Goal: Transaction & Acquisition: Download file/media

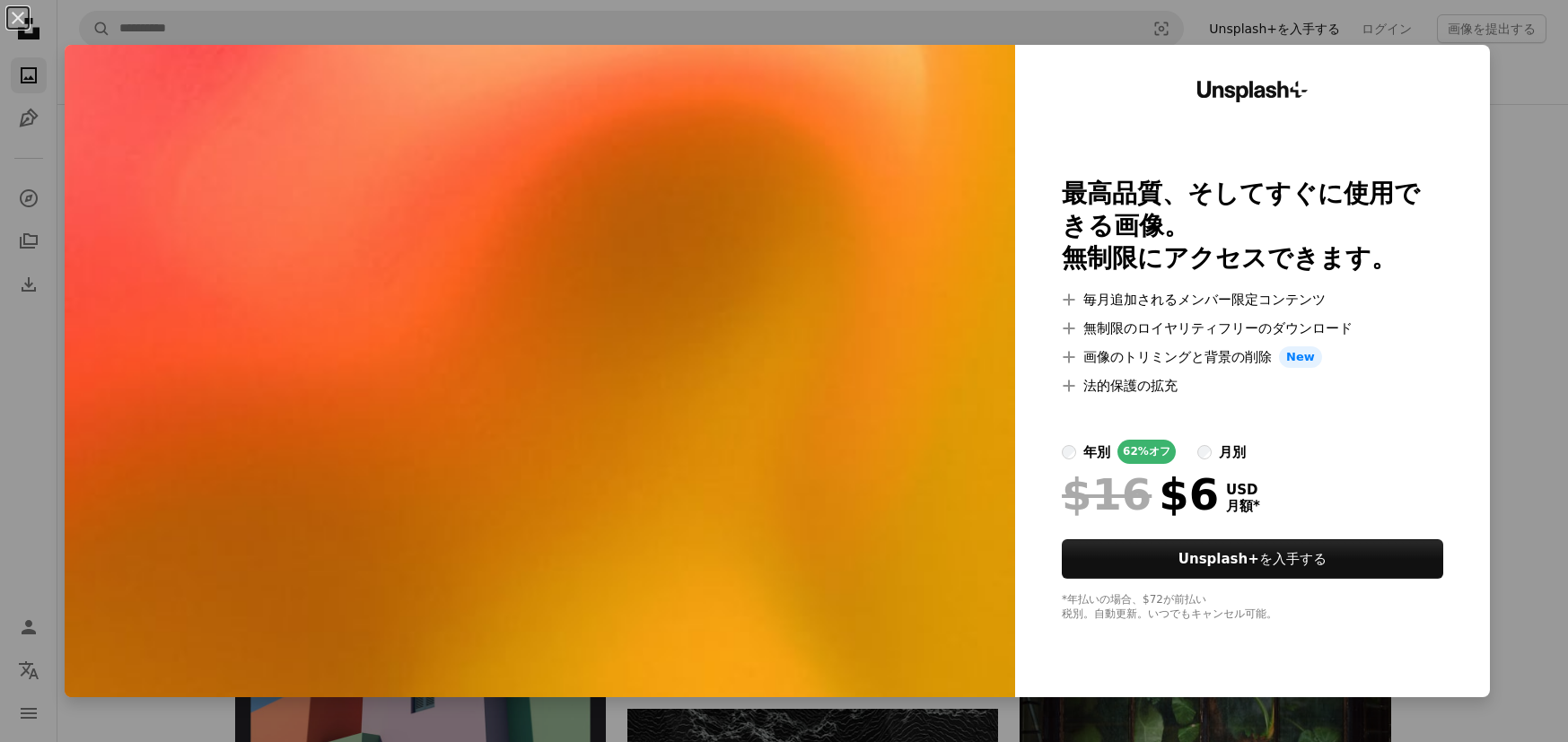
scroll to position [3430, 0]
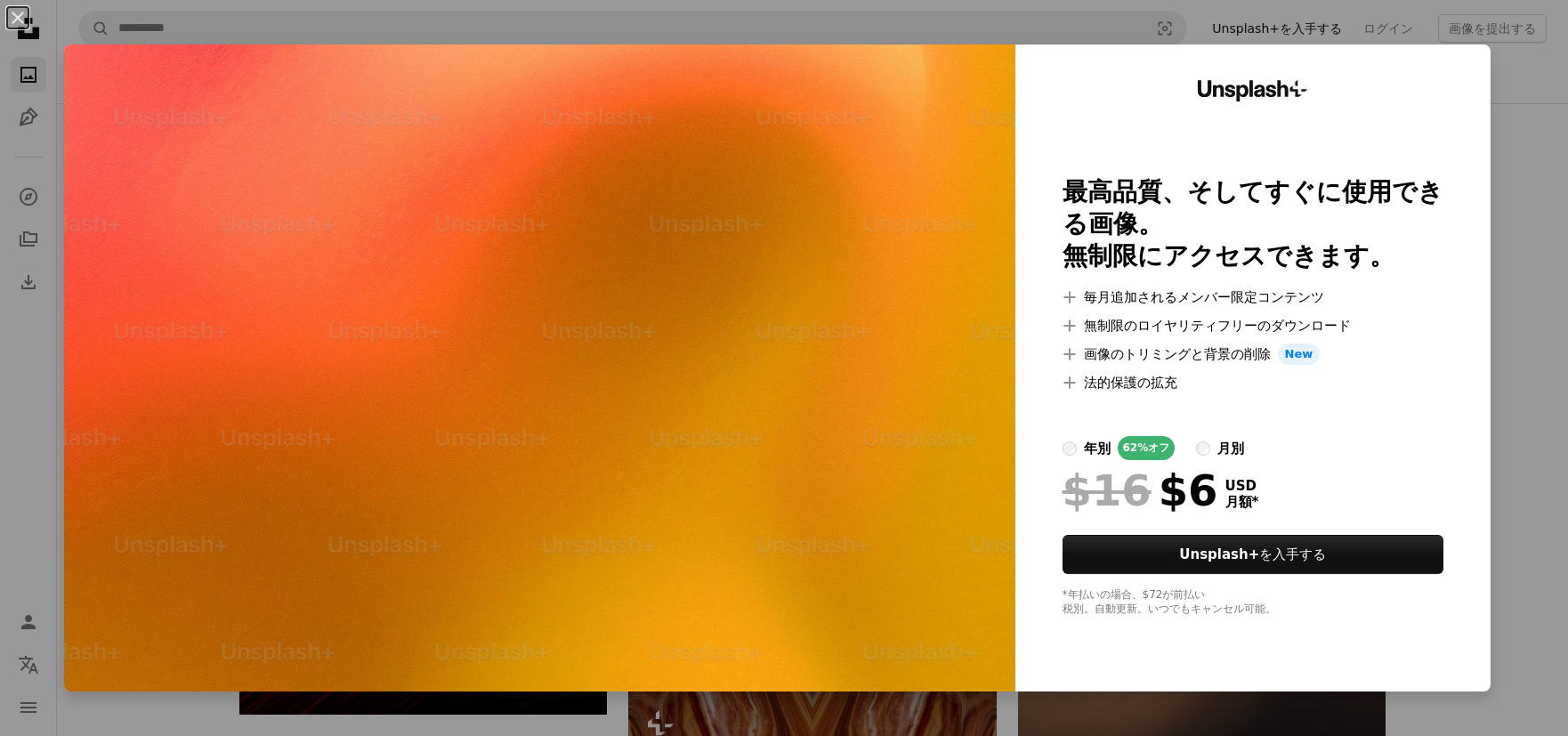
click at [1529, 176] on div "An X shape Unsplash+ 最高品質、そしてすぐに使用できる画像。 無制限にアクセスできます。 A plus sign 毎月追加されるメンバー限…" at bounding box center [784, 368] width 1568 height 736
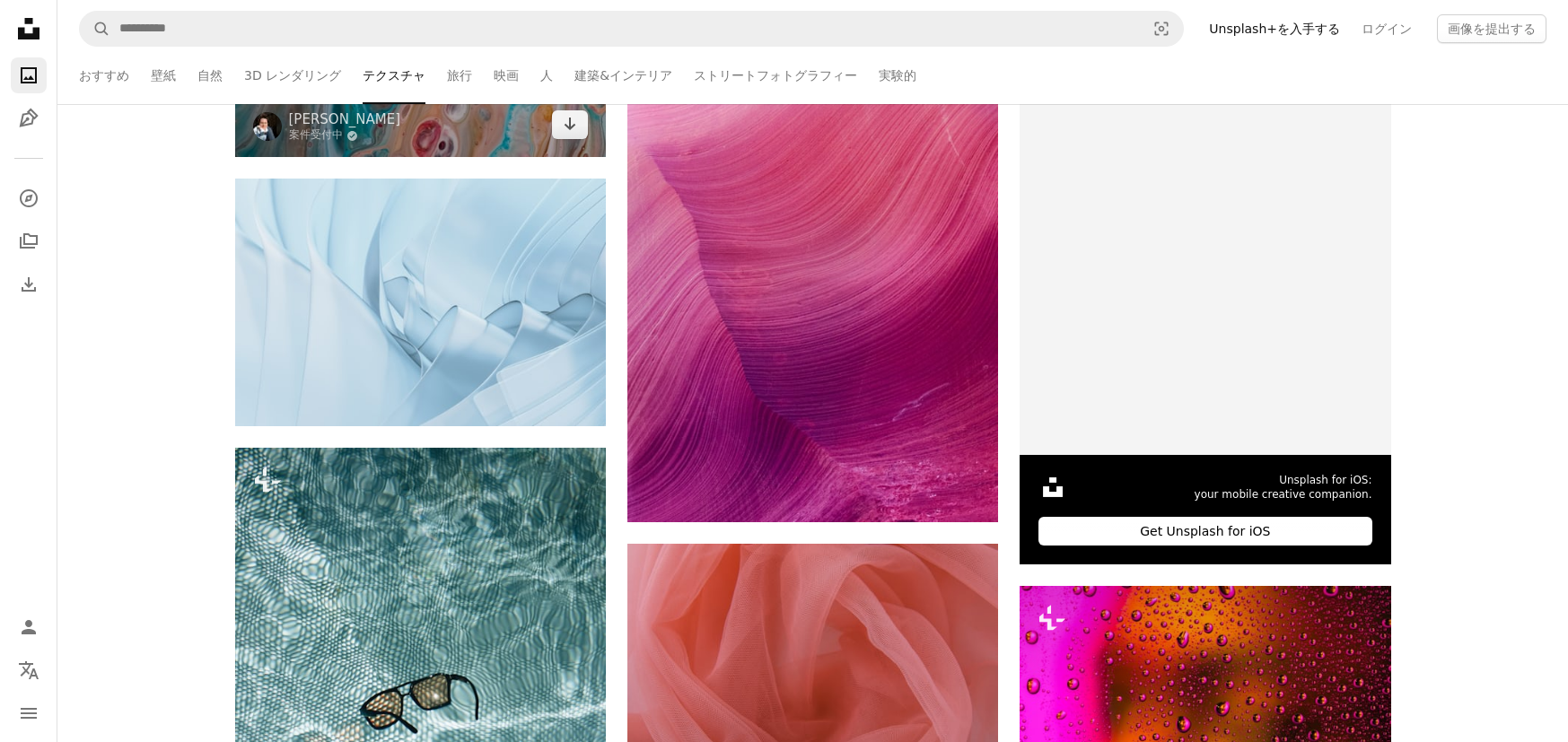
scroll to position [7428, 0]
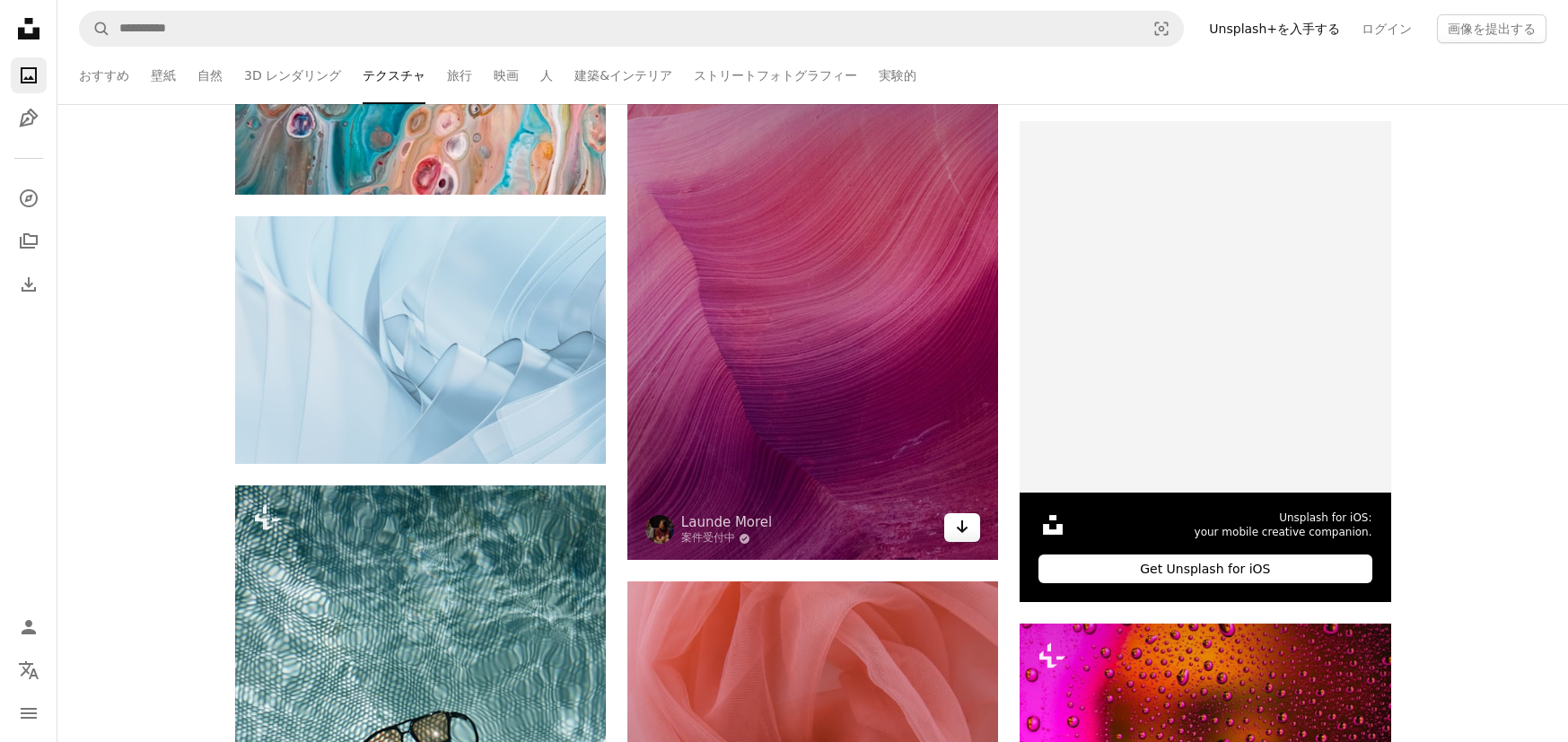
click at [963, 522] on icon "ダウンロード" at bounding box center [962, 526] width 12 height 13
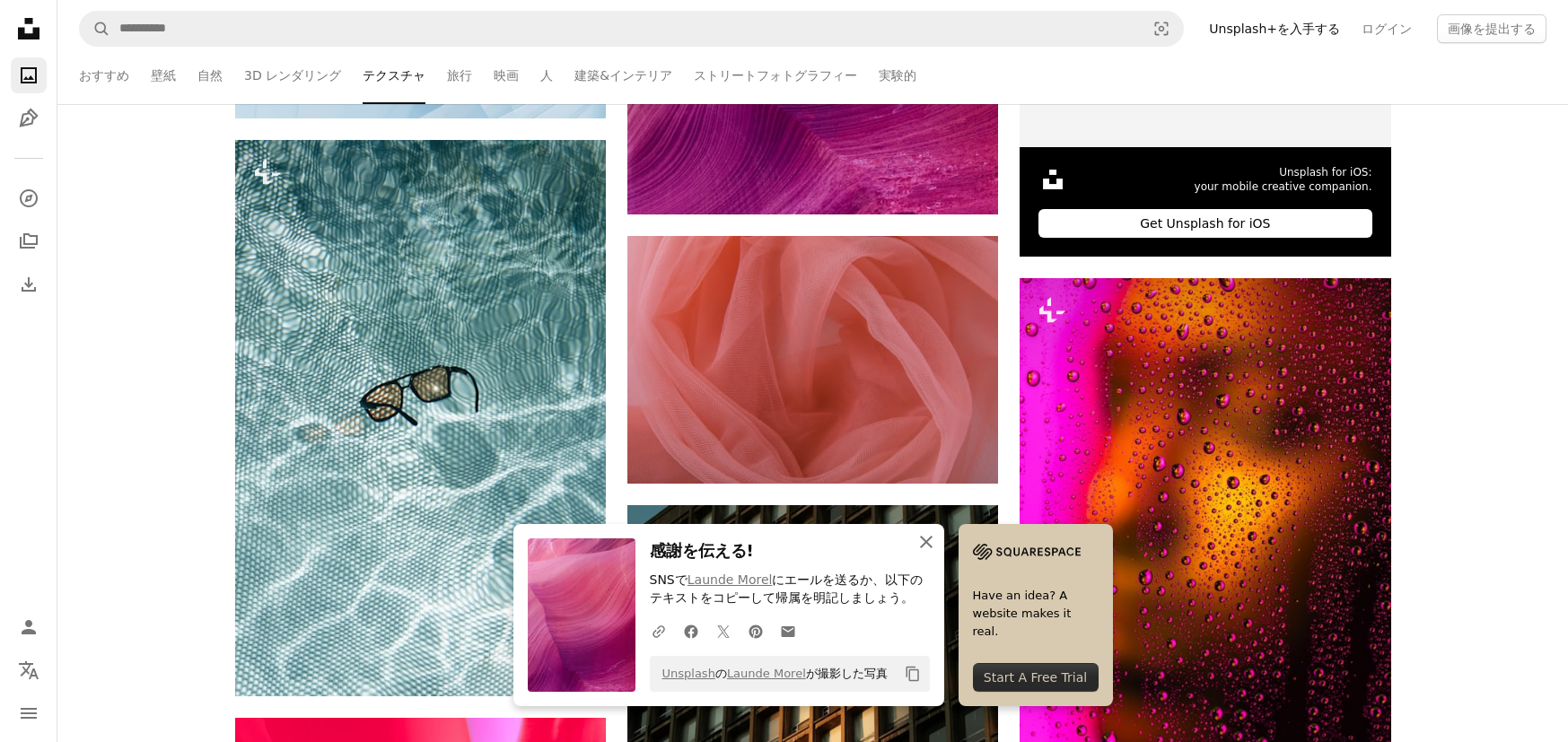
scroll to position [7775, 0]
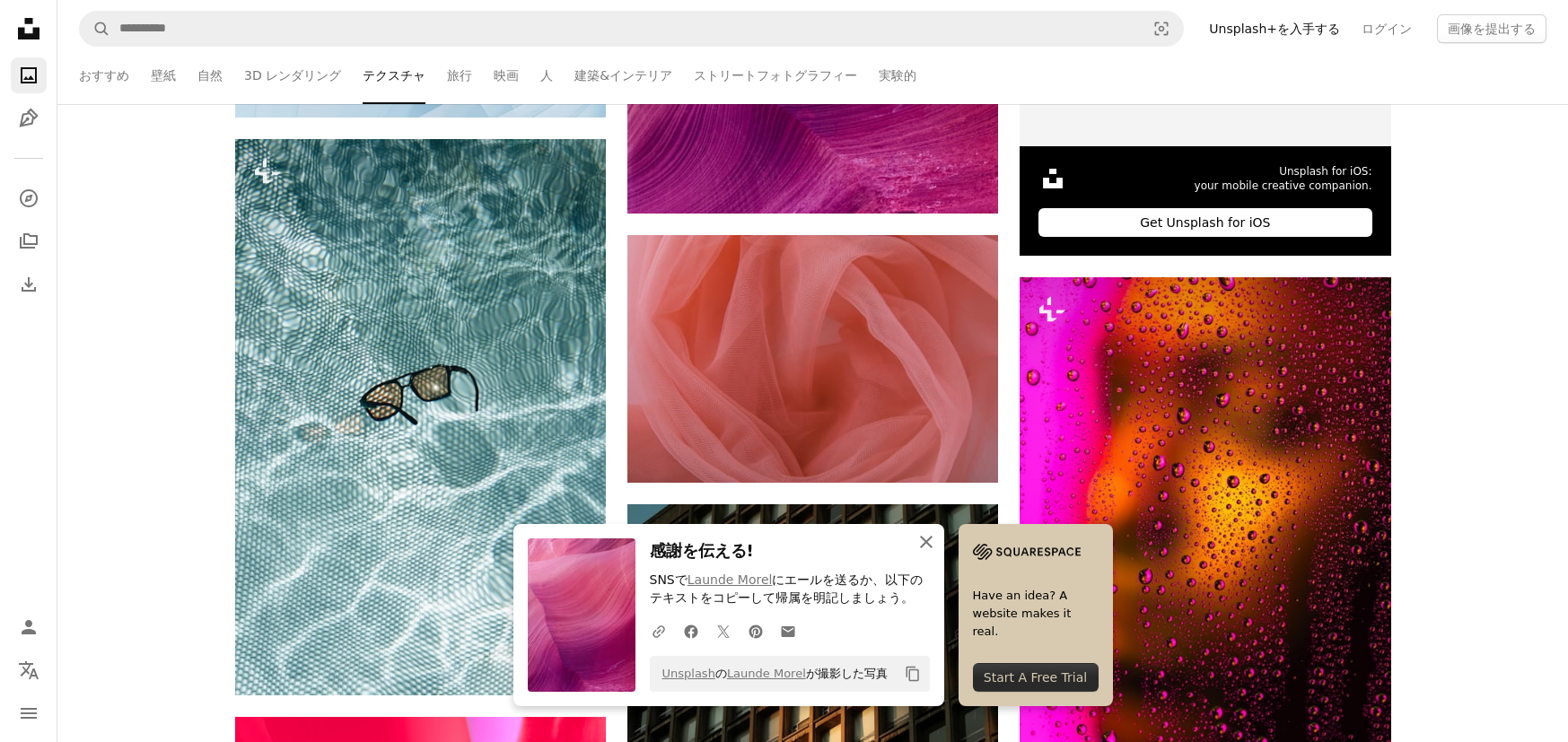
click at [932, 552] on icon "An X shape" at bounding box center [926, 542] width 22 height 22
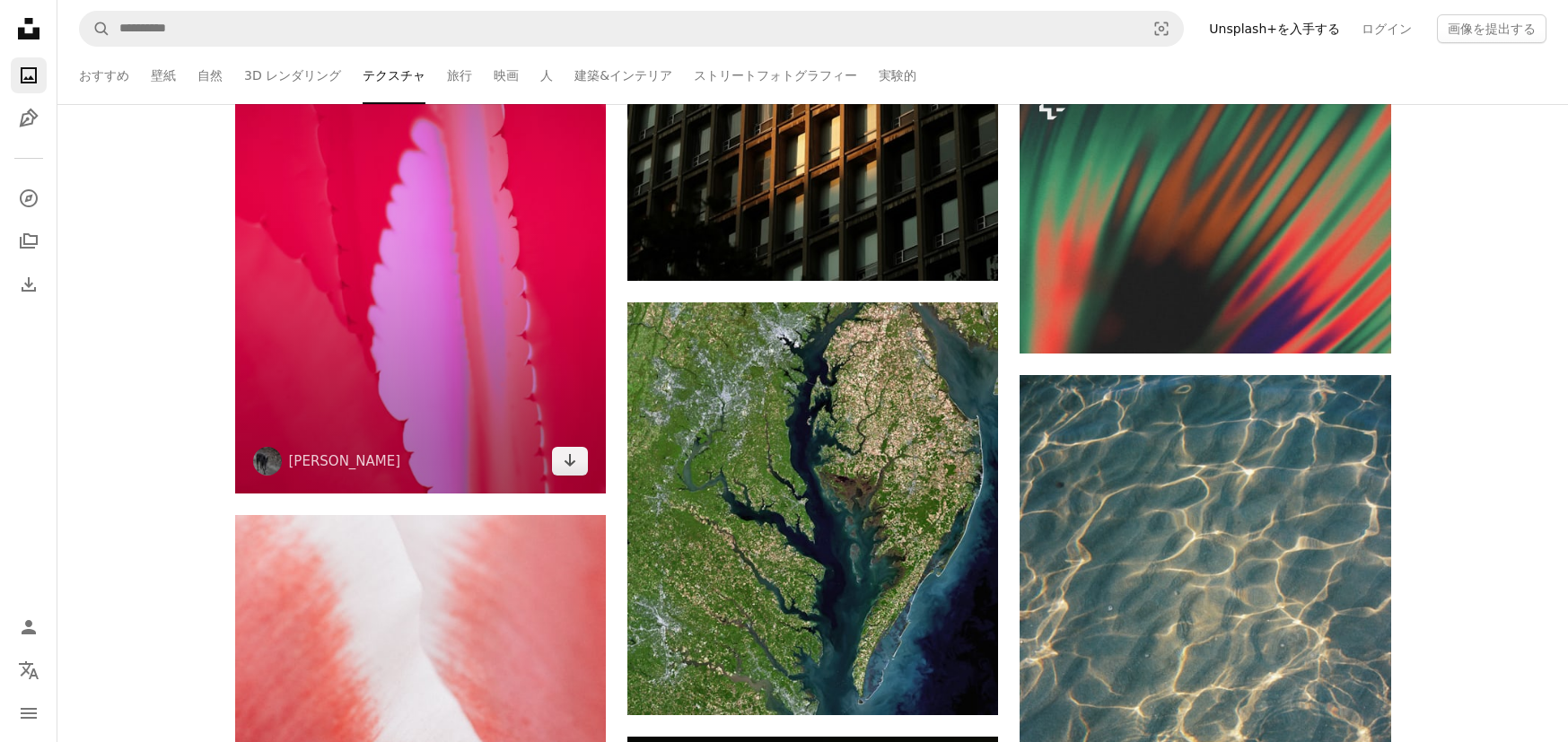
scroll to position [8563, 0]
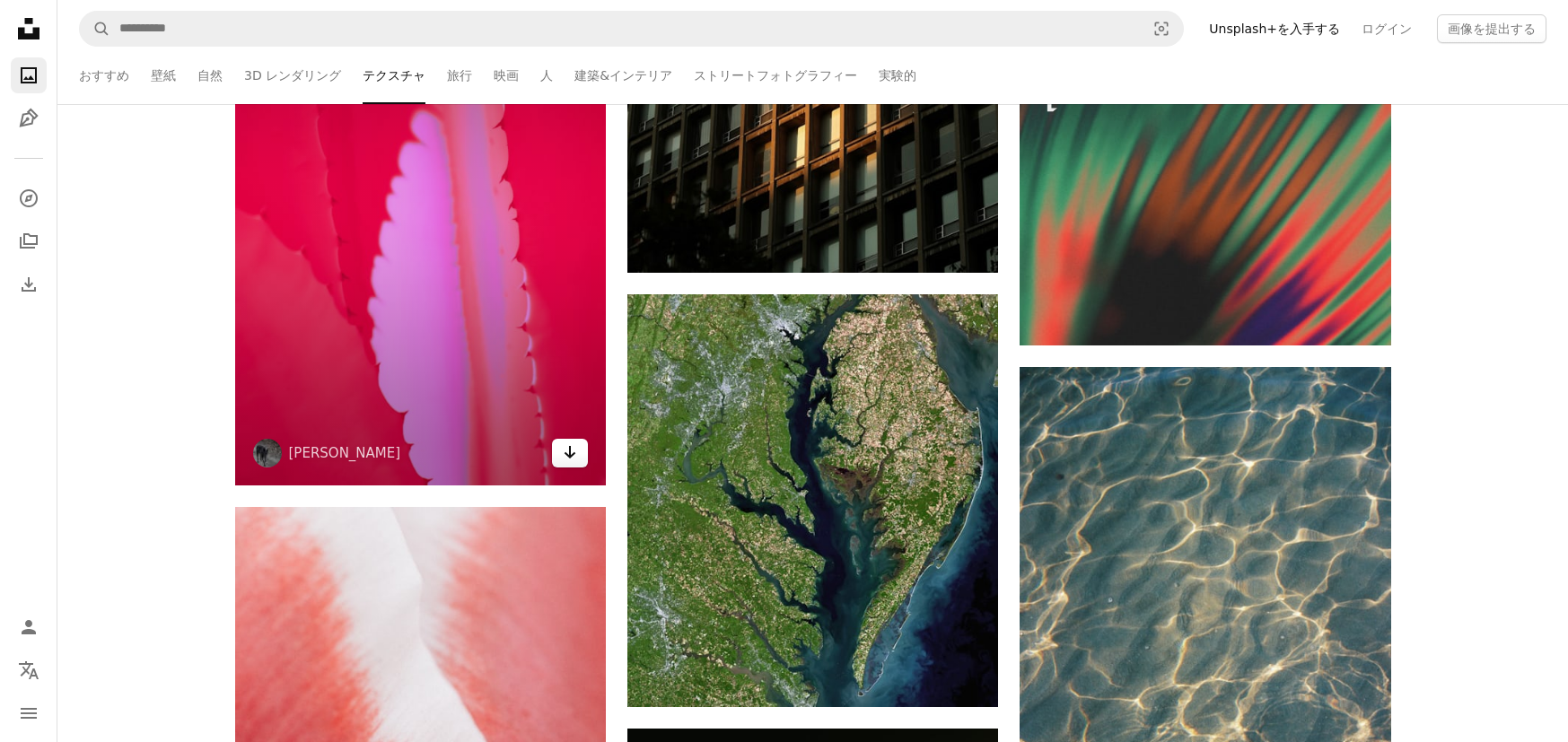
click at [579, 464] on link "Arrow pointing down" at bounding box center [569, 454] width 35 height 29
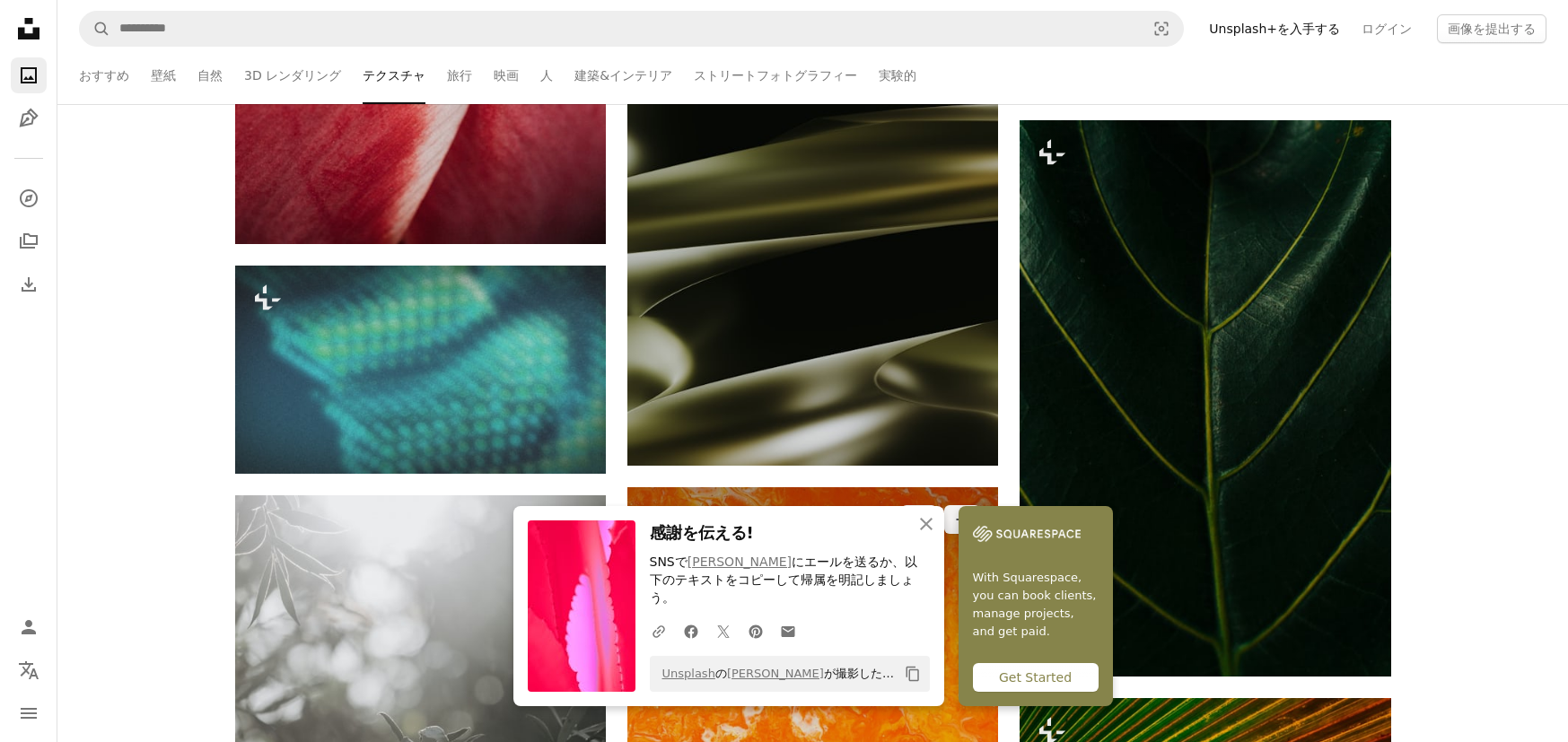
scroll to position [9384, 0]
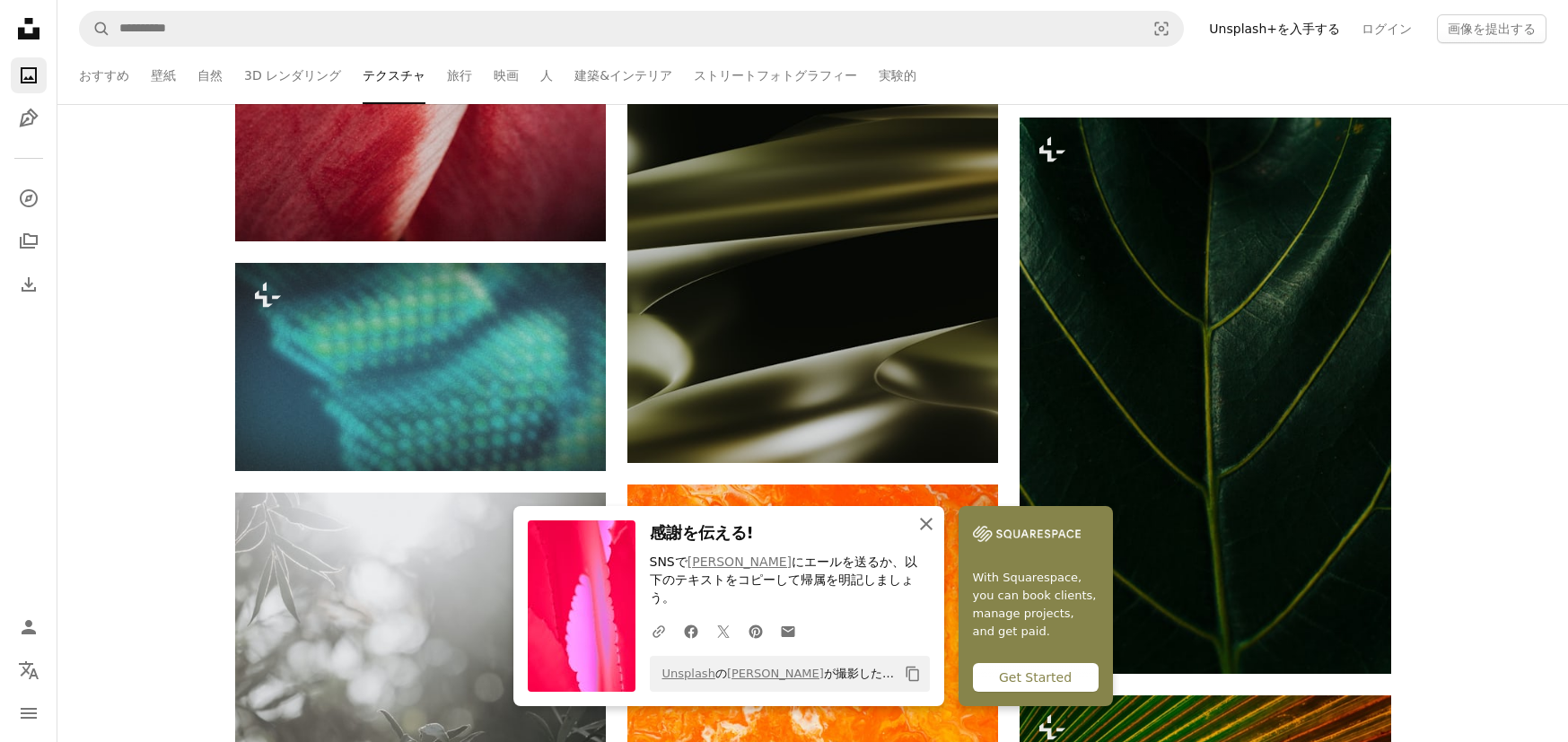
click at [923, 542] on button "An X shape 閉じる" at bounding box center [926, 524] width 35 height 35
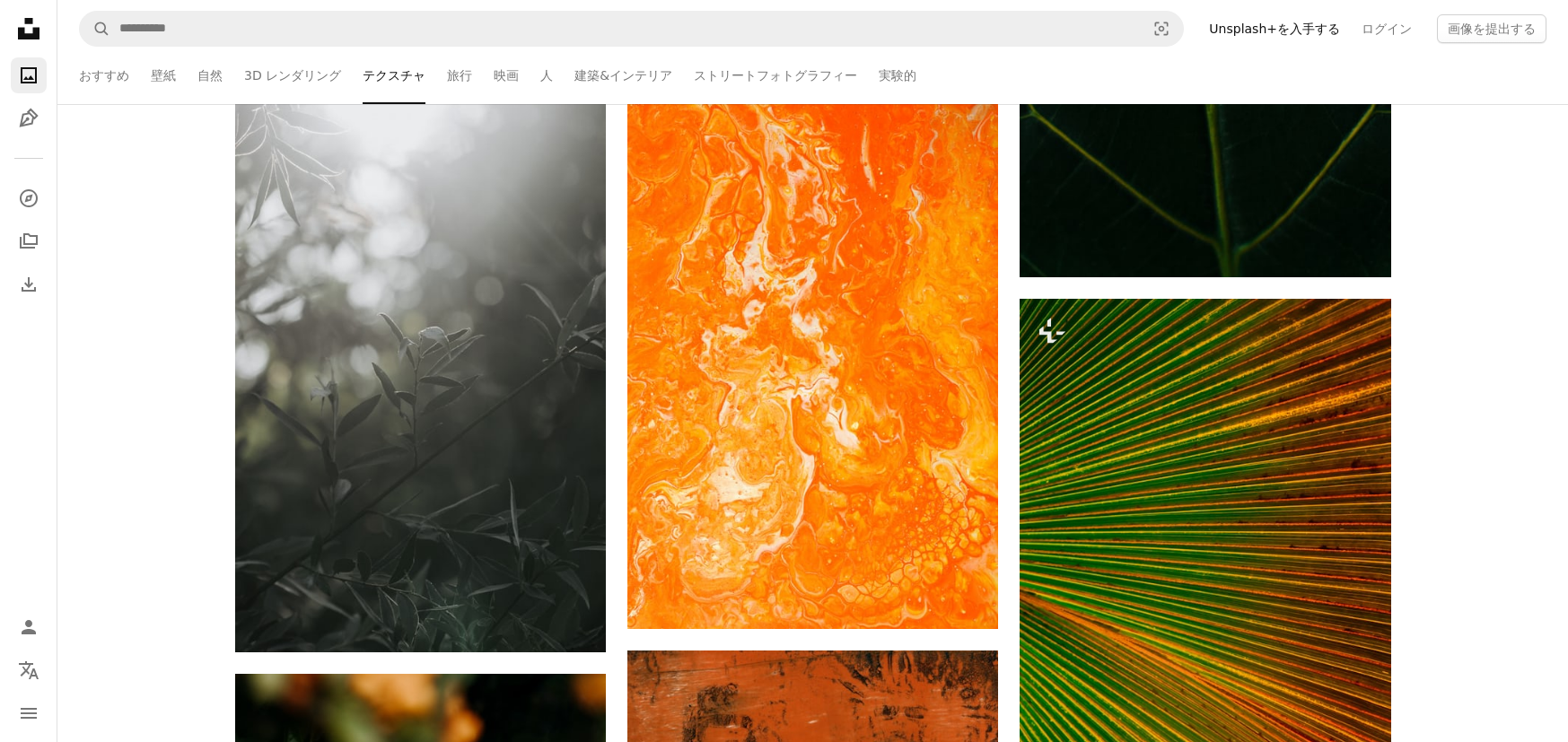
scroll to position [9836, 0]
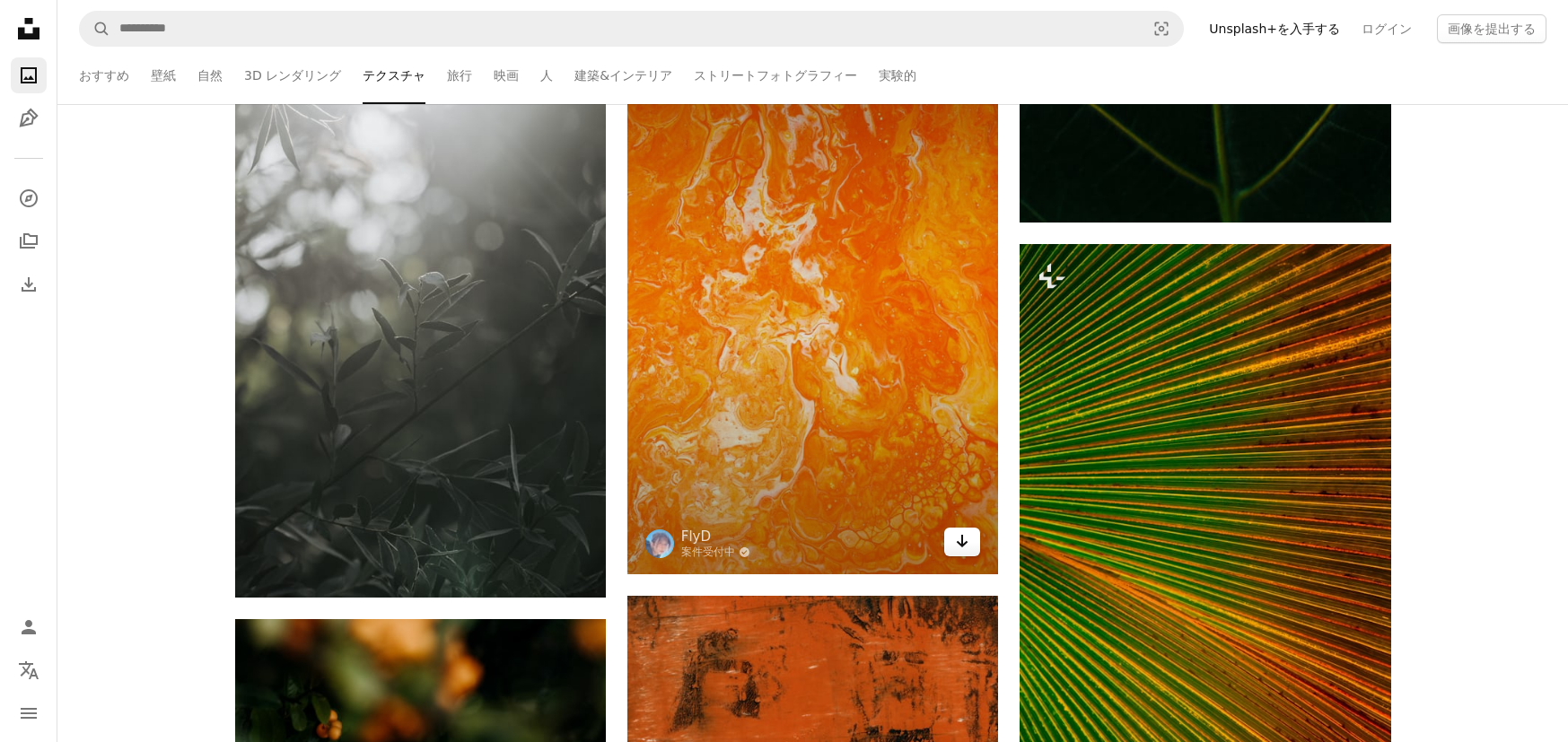
click at [955, 548] on icon "Arrow pointing down" at bounding box center [962, 541] width 15 height 22
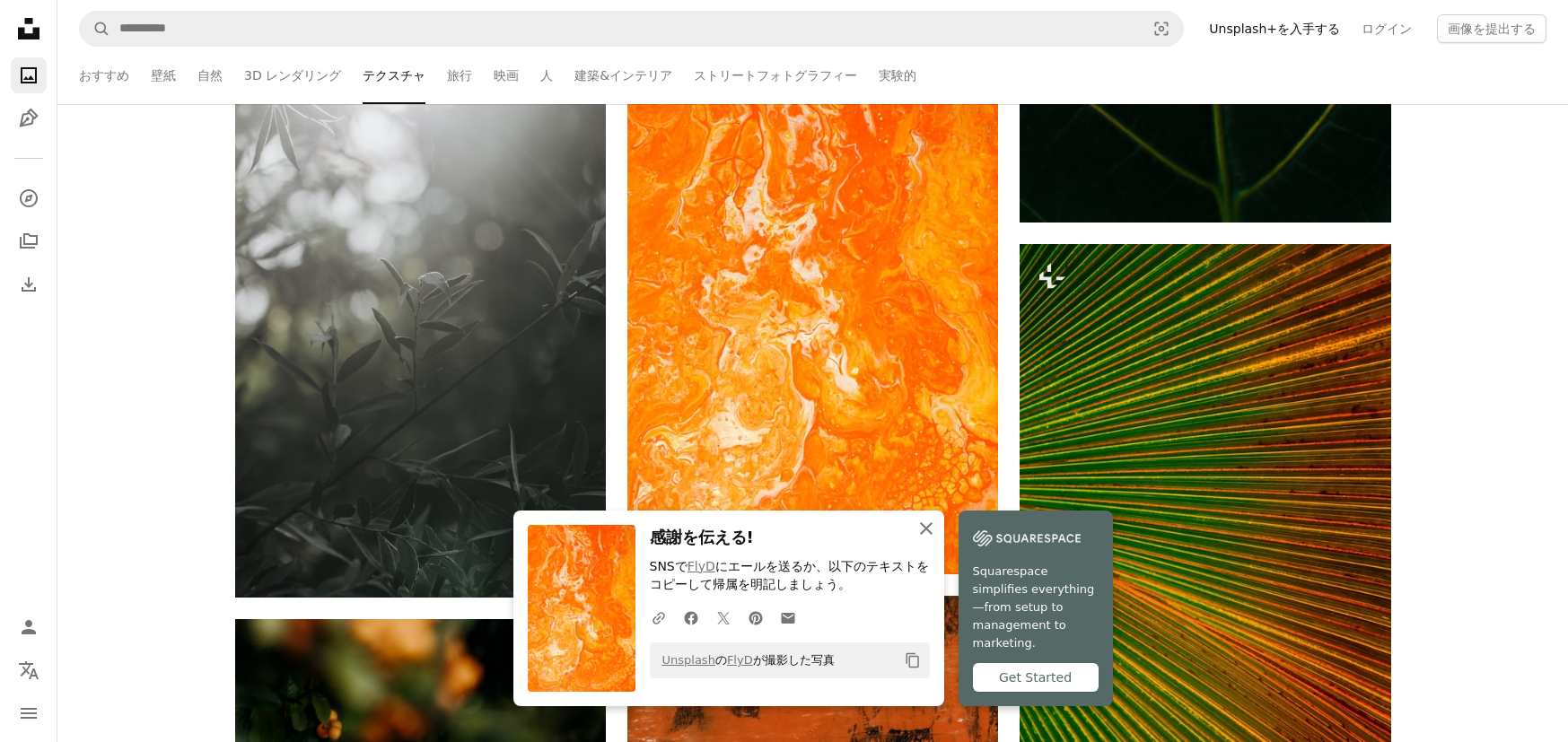
click at [925, 535] on icon "button" at bounding box center [926, 528] width 13 height 13
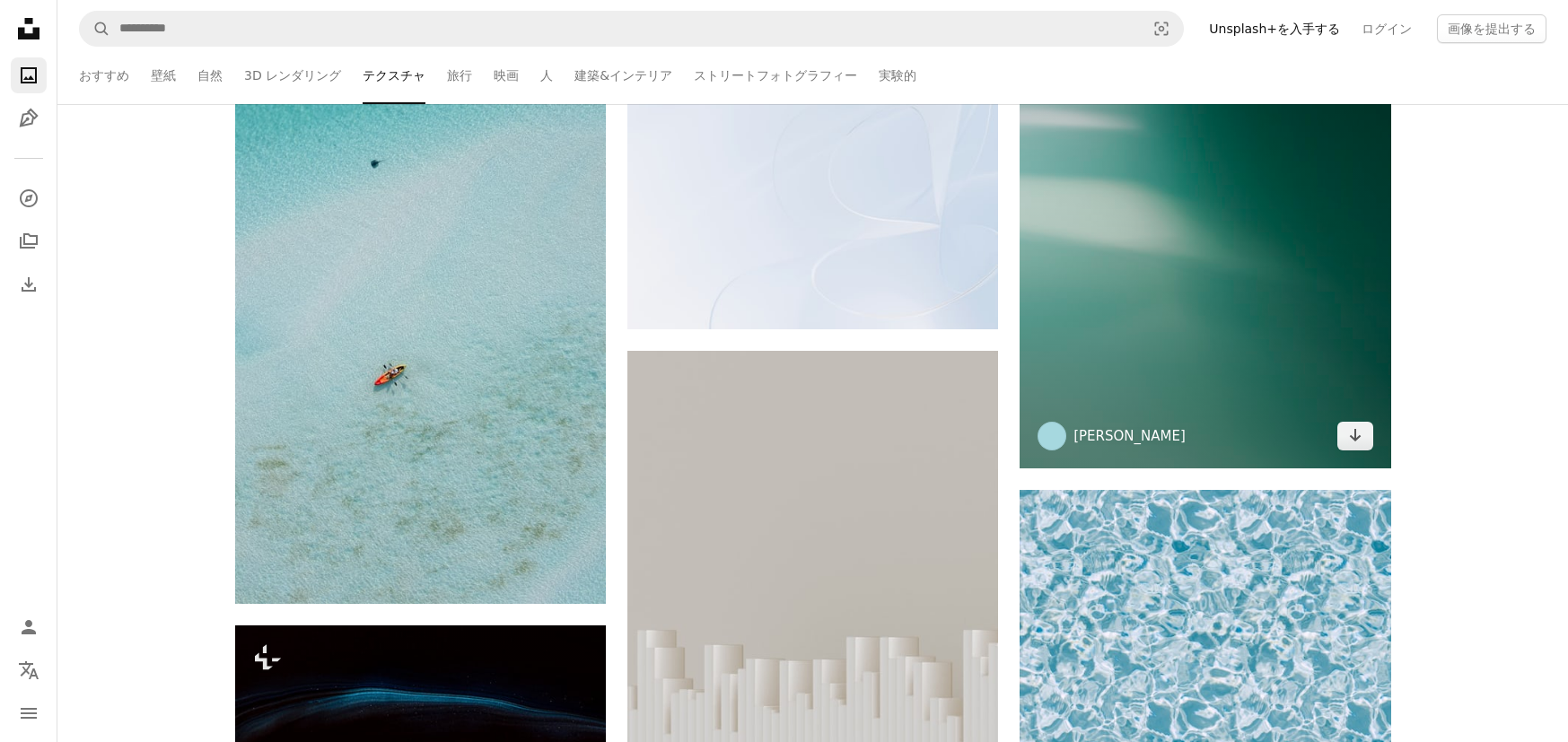
scroll to position [16962, 0]
click at [1354, 440] on icon "Arrow pointing down" at bounding box center [1355, 435] width 15 height 22
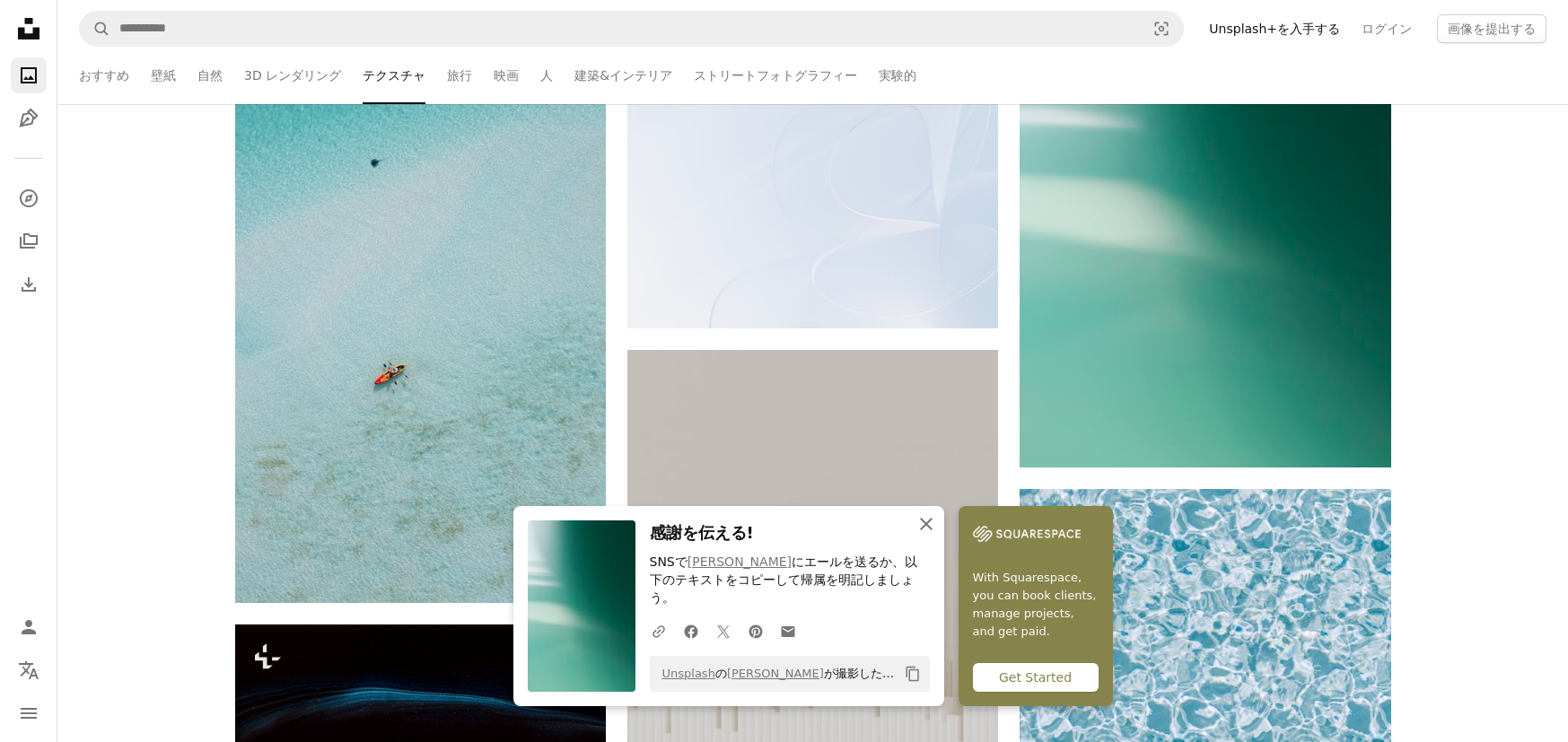
click at [925, 535] on icon "An X shape" at bounding box center [926, 524] width 22 height 22
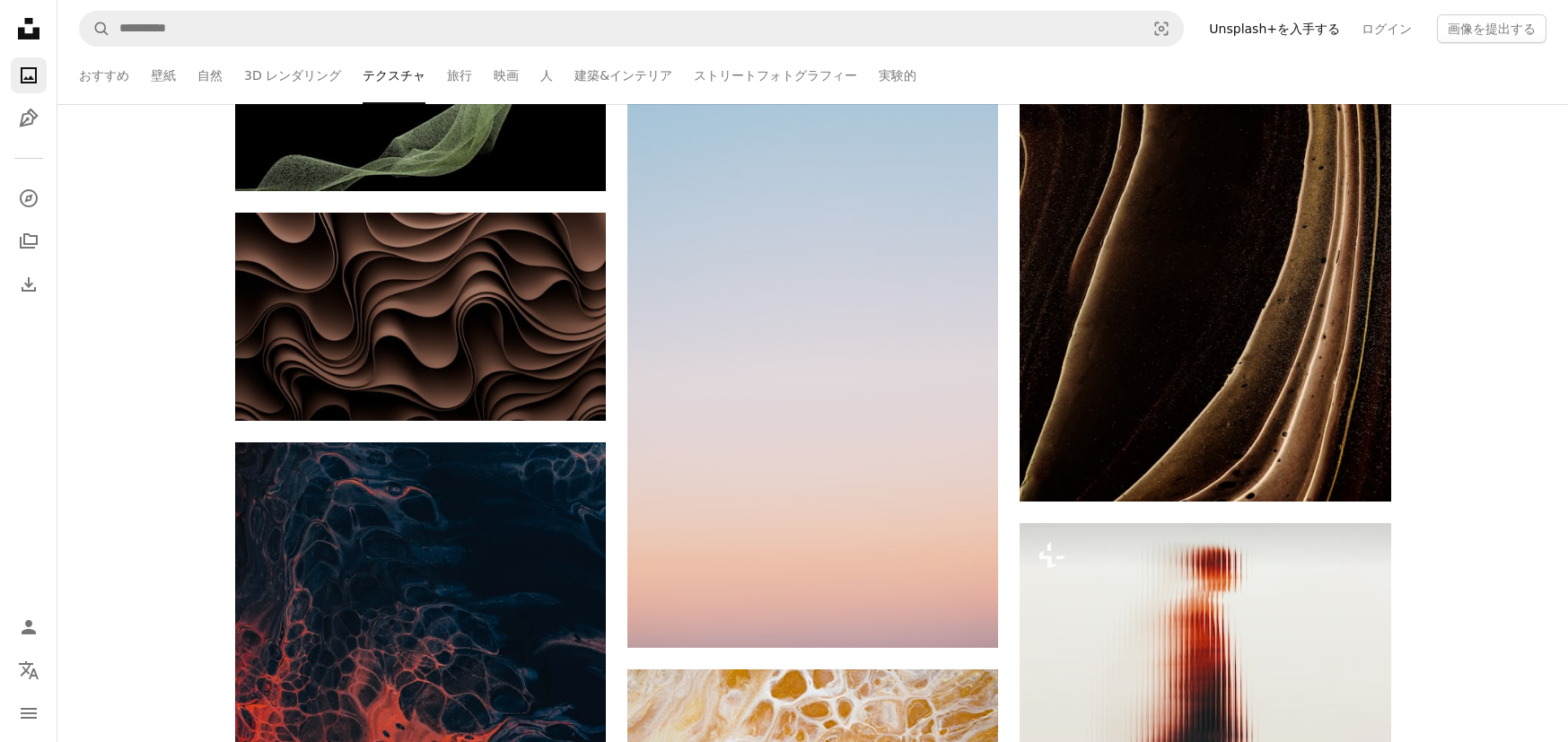
scroll to position [35960, 0]
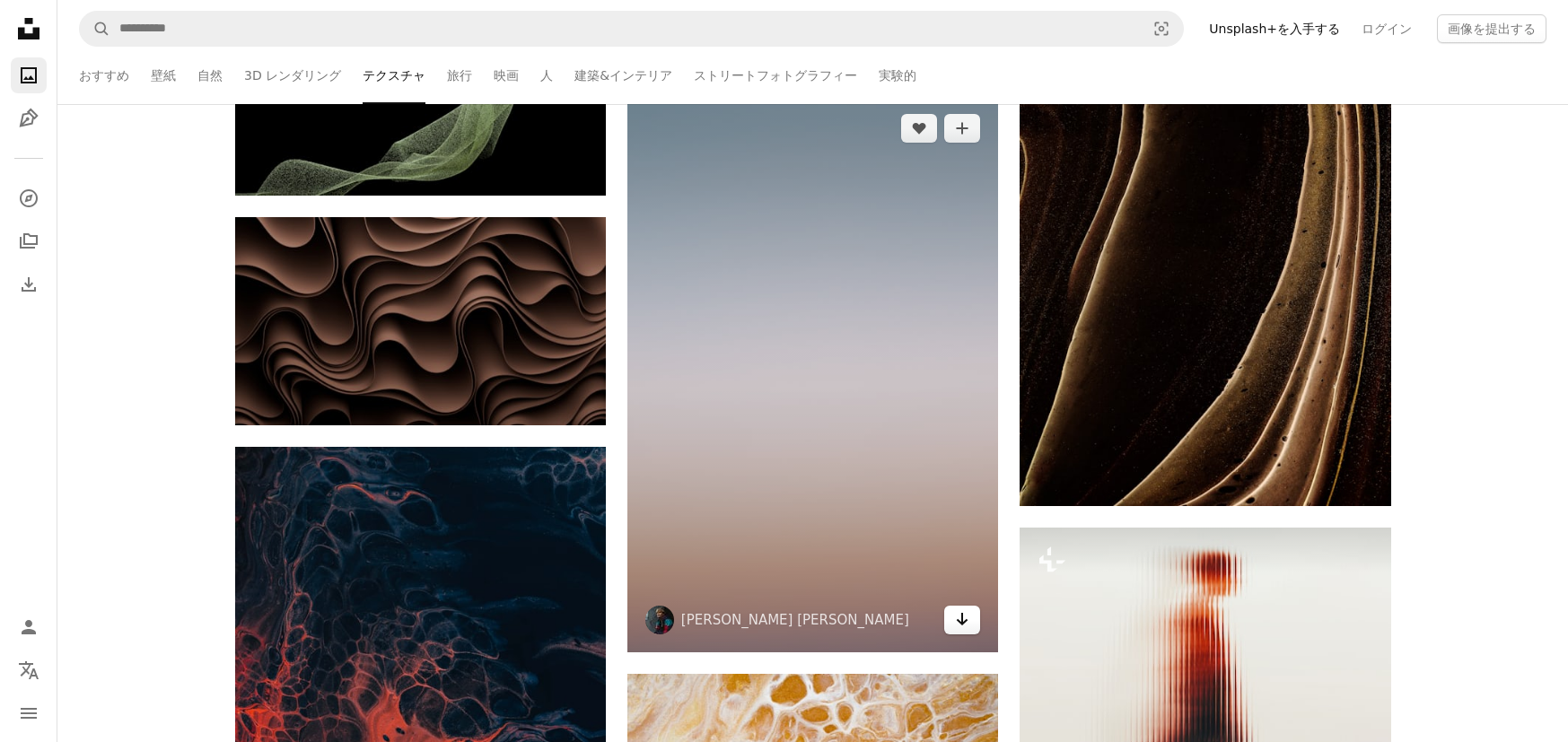
click at [966, 624] on icon "Arrow pointing down" at bounding box center [962, 619] width 15 height 22
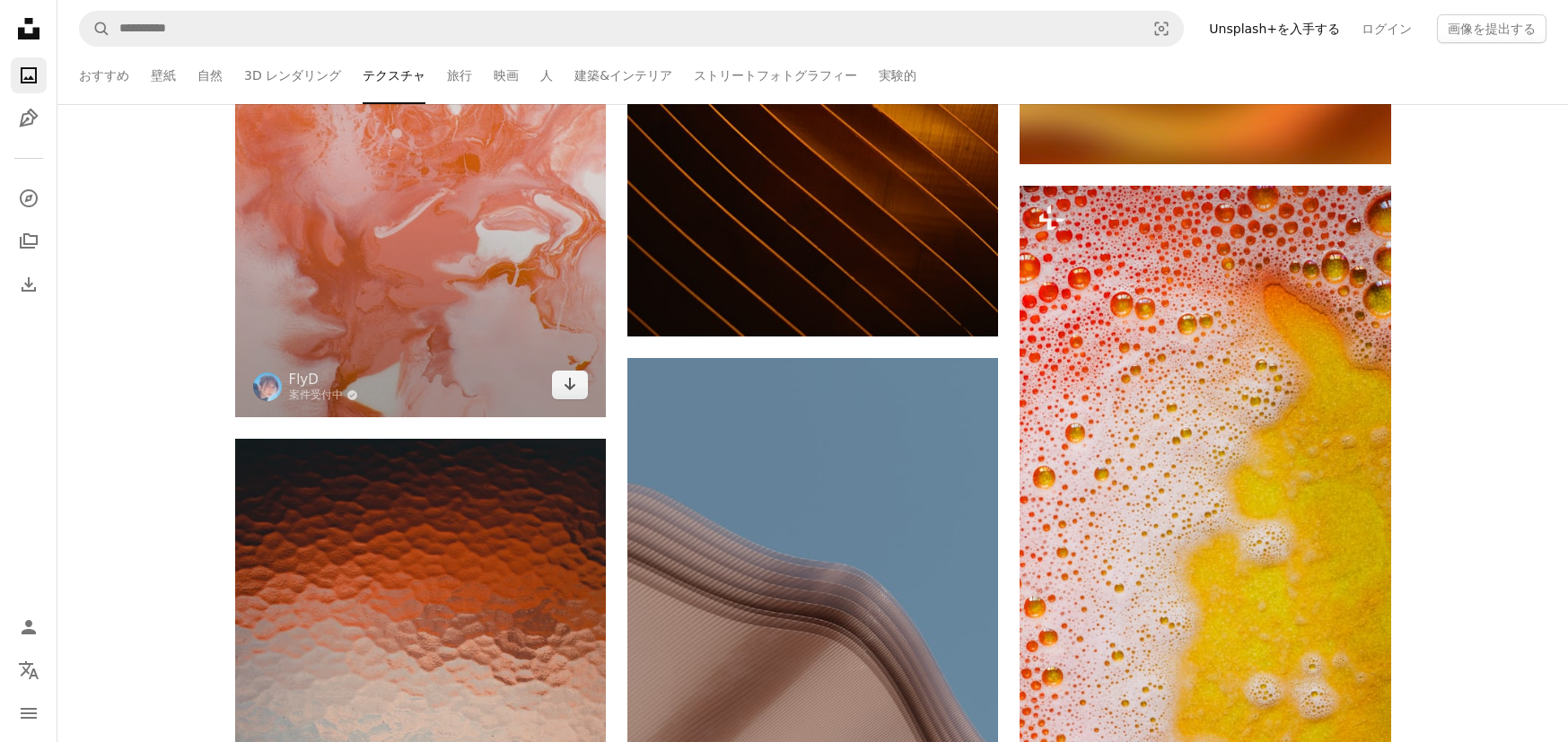
scroll to position [37125, 0]
click at [574, 382] on icon "ダウンロード" at bounding box center [570, 383] width 12 height 13
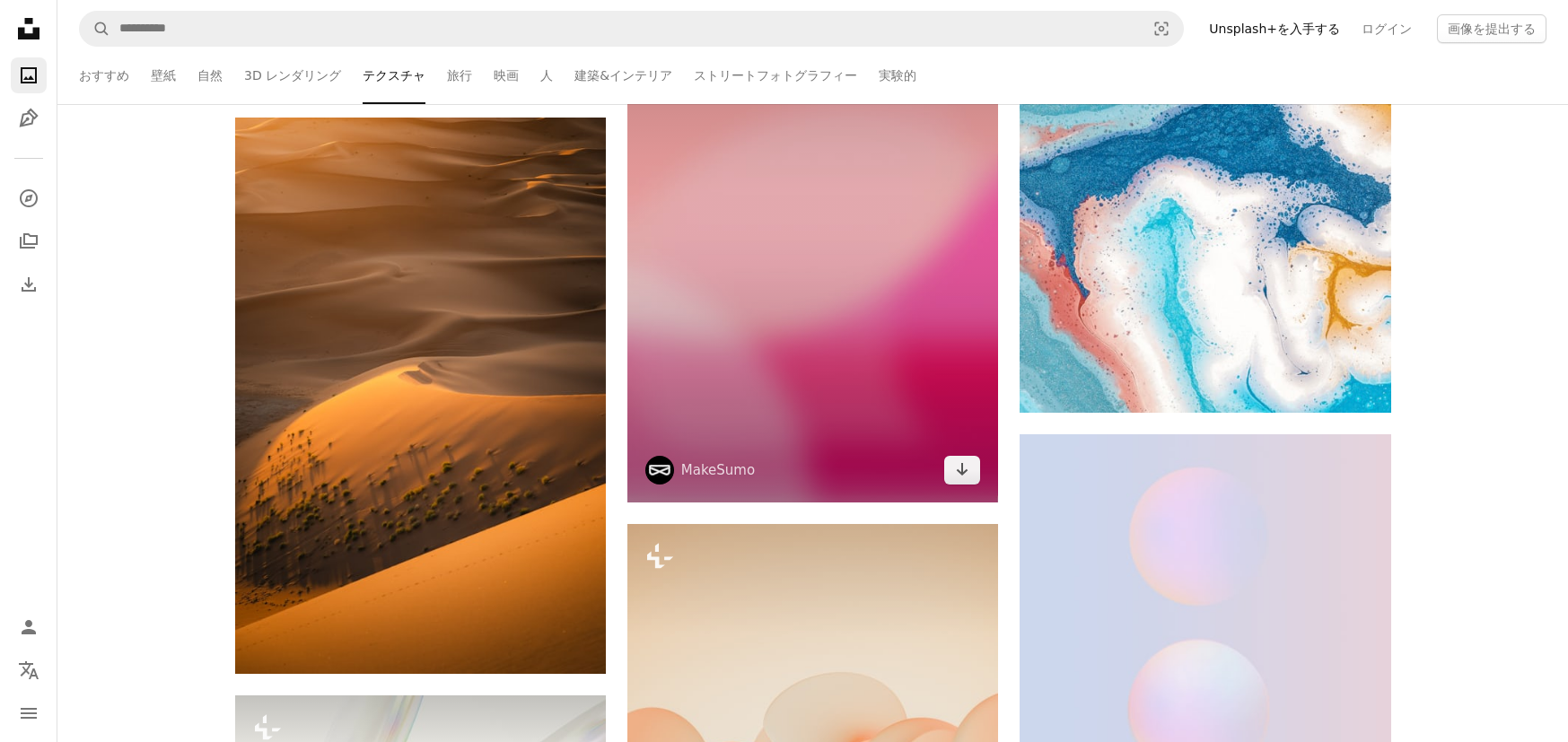
scroll to position [46320, 0]
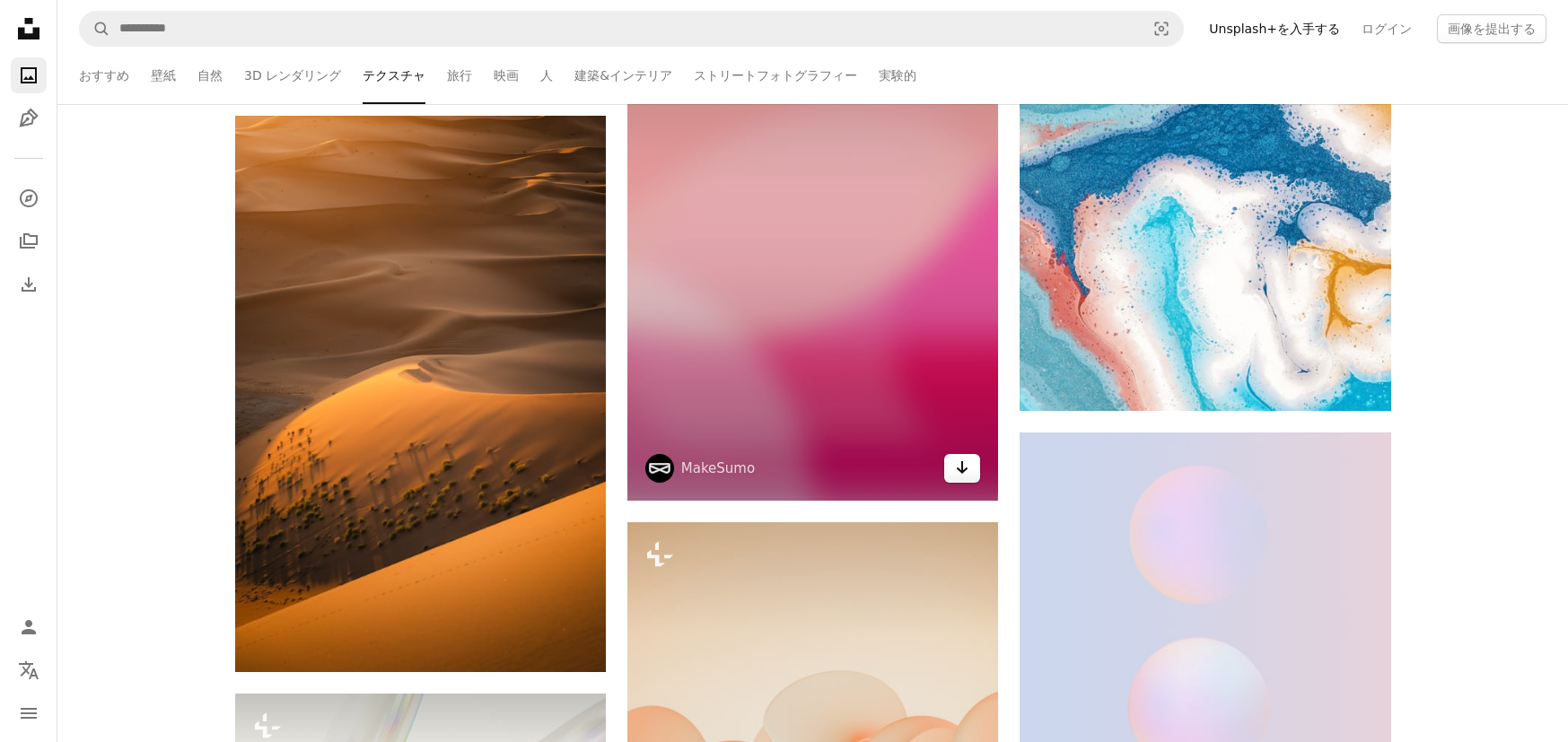
click at [948, 471] on link "Arrow pointing down" at bounding box center [961, 468] width 35 height 29
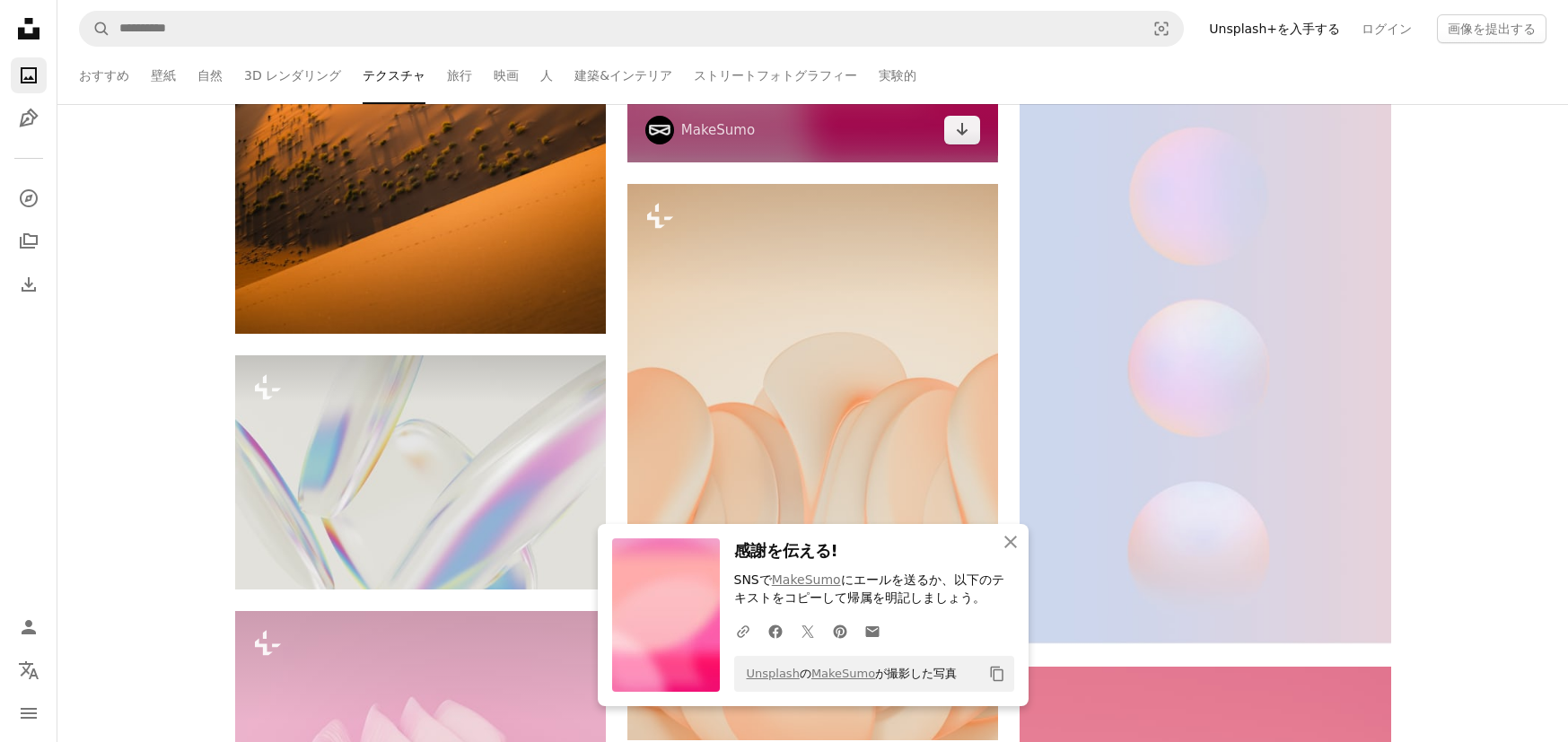
scroll to position [46824, 0]
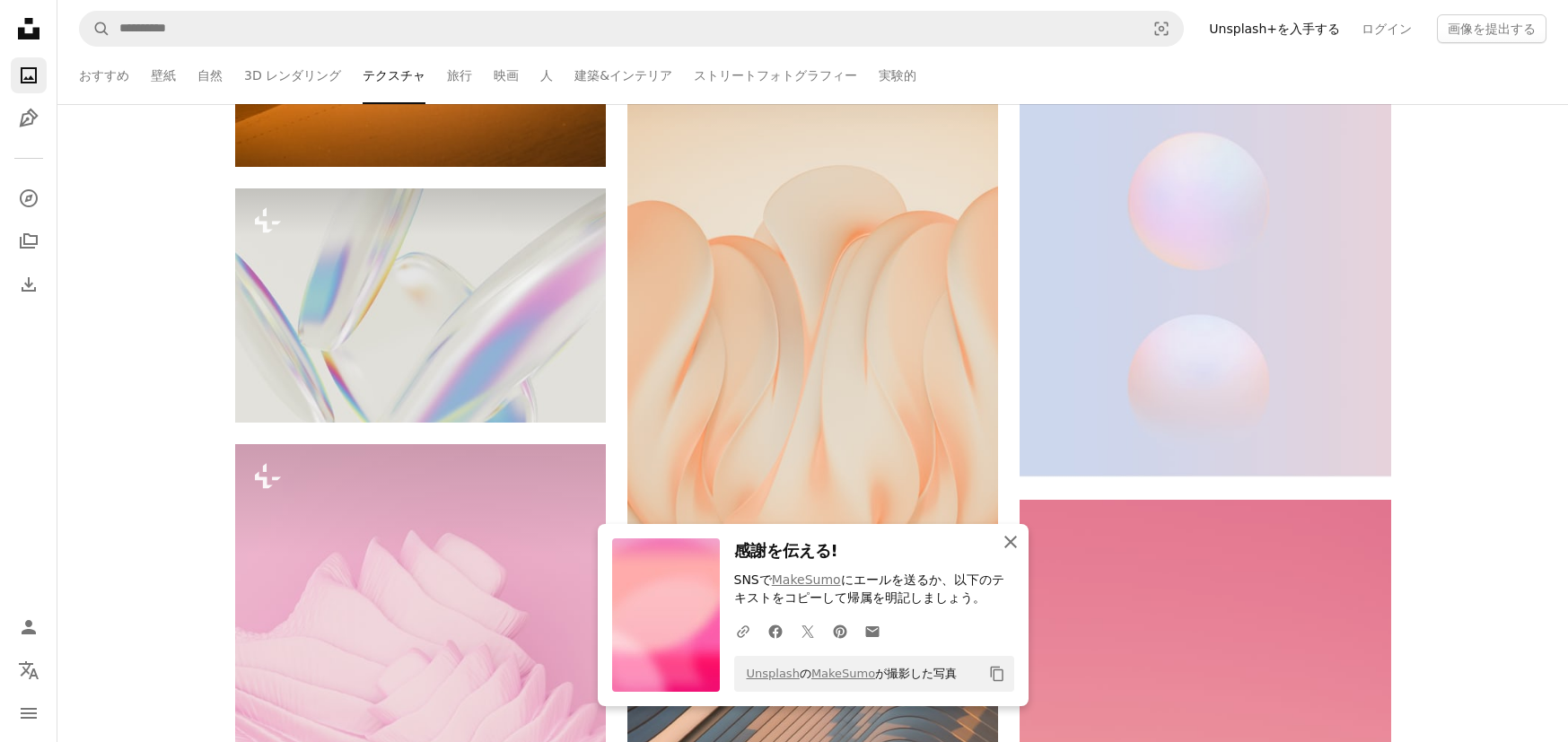
click at [1017, 547] on icon "An X shape" at bounding box center [1010, 542] width 22 height 22
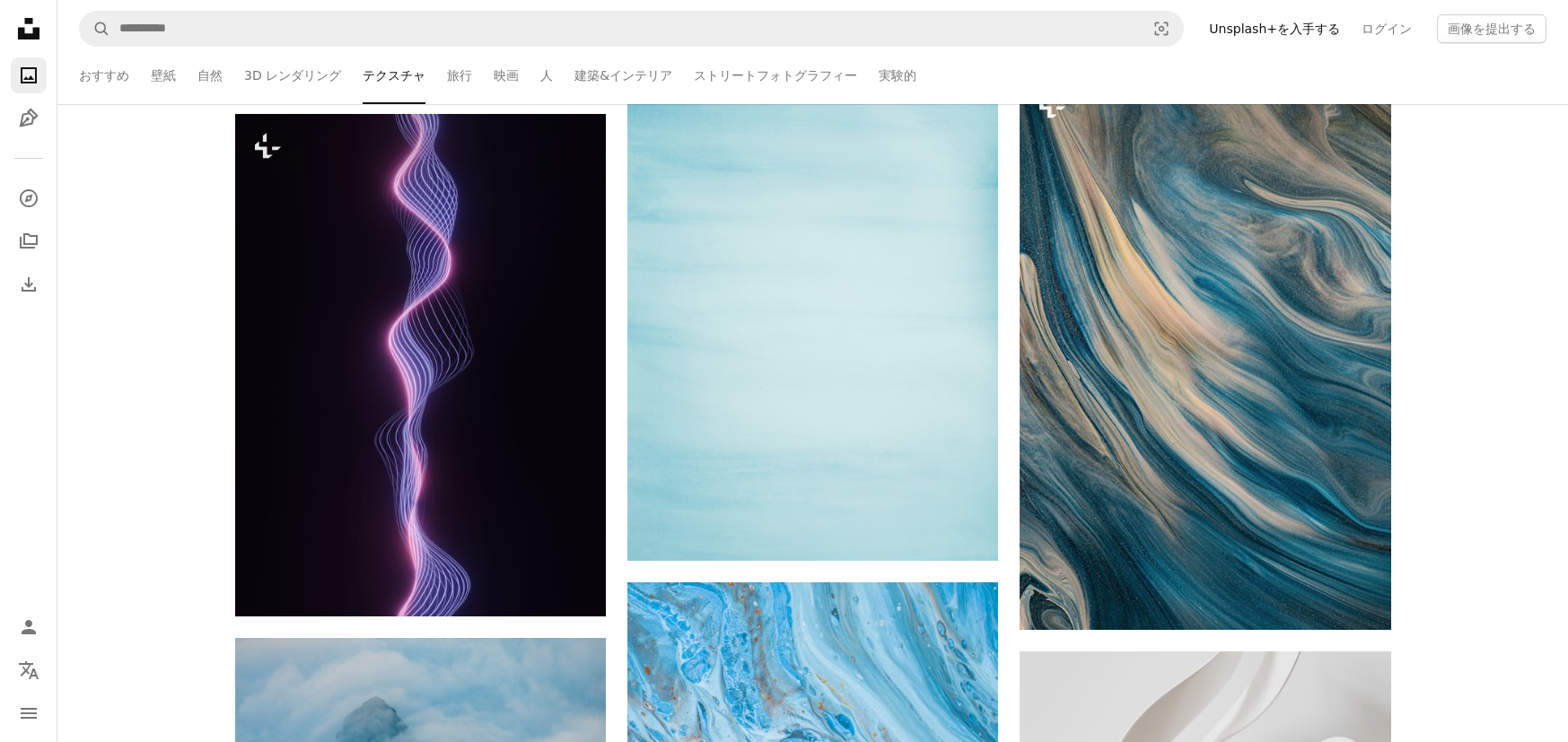
scroll to position [48893, 0]
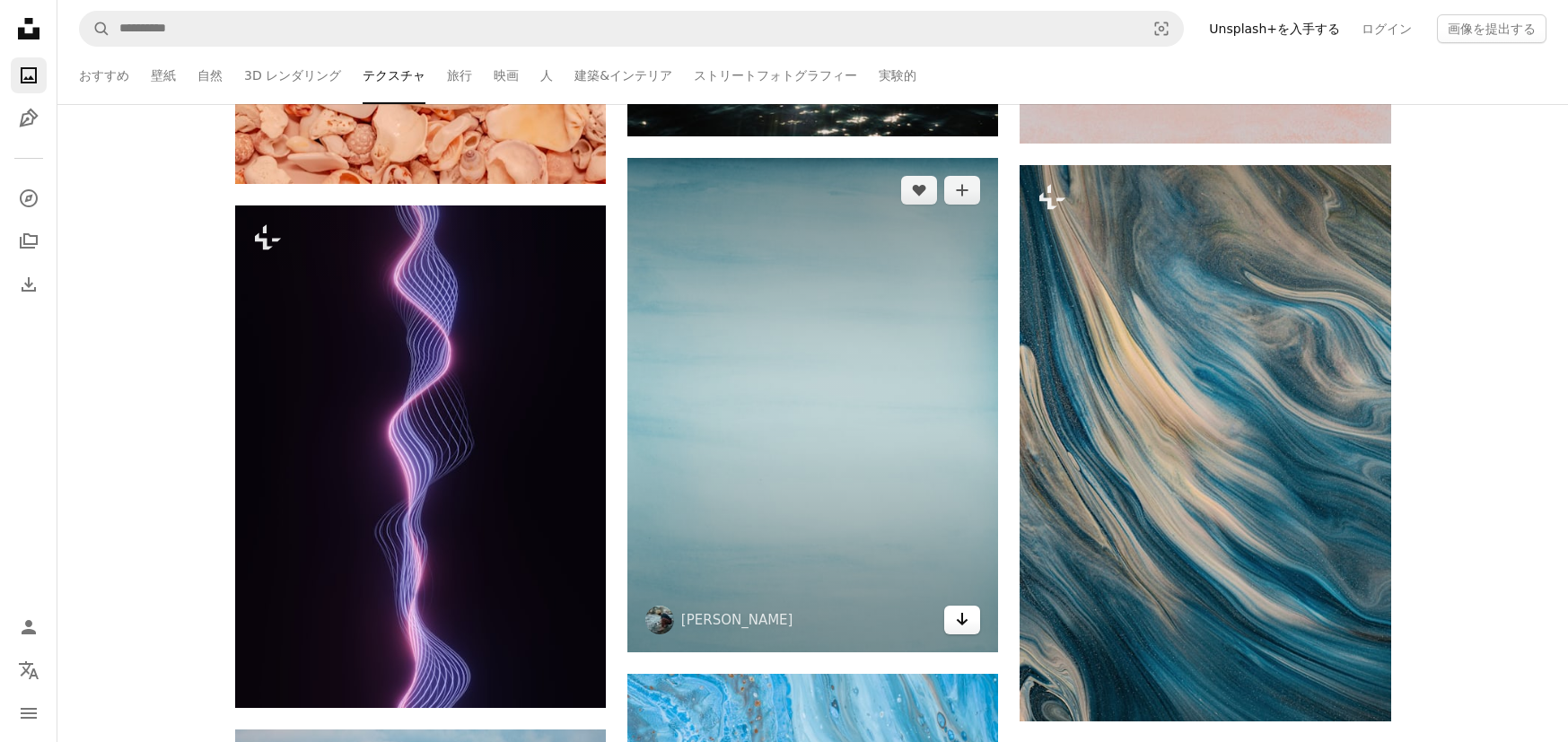
click at [969, 606] on link "Arrow pointing down" at bounding box center [961, 620] width 35 height 29
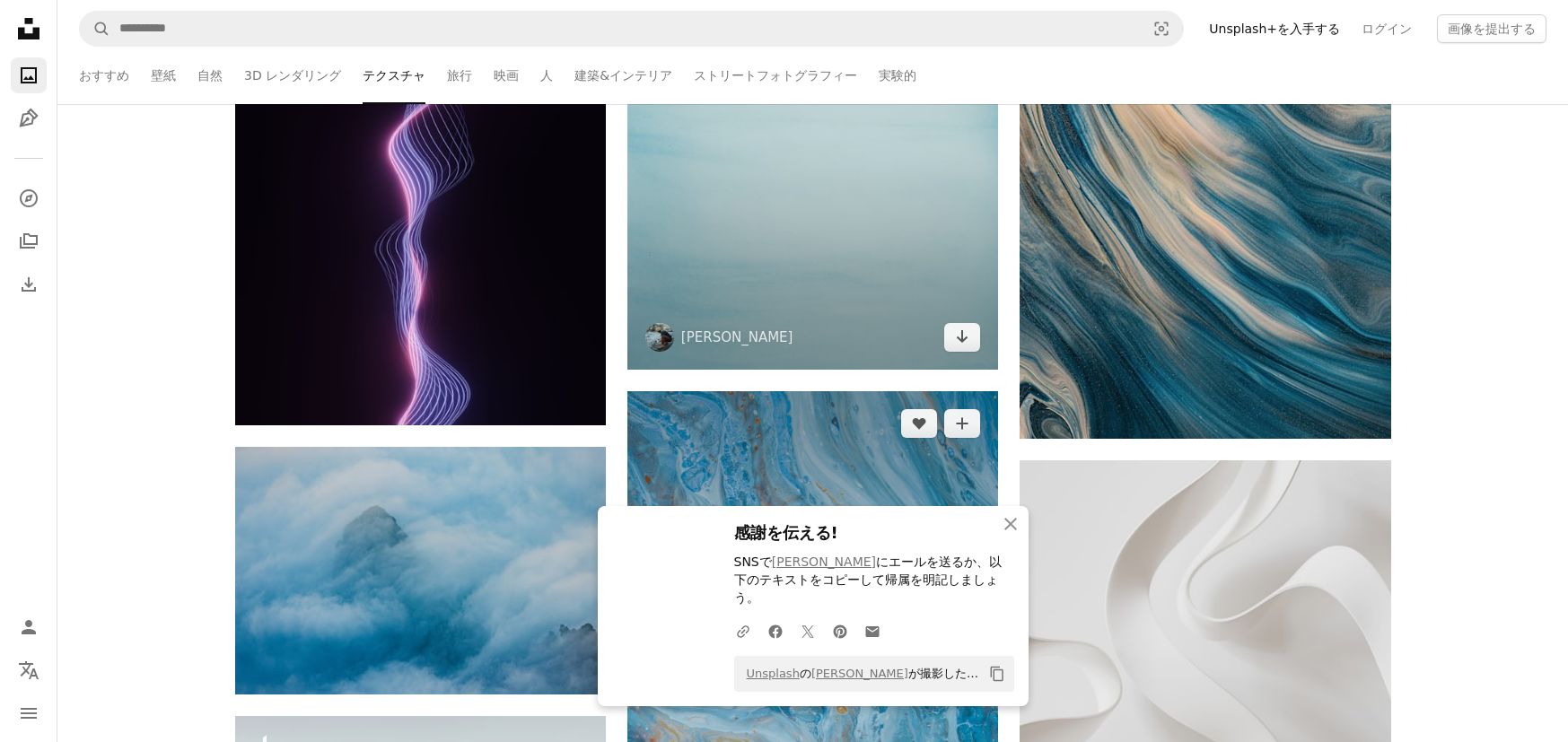
scroll to position [49187, 0]
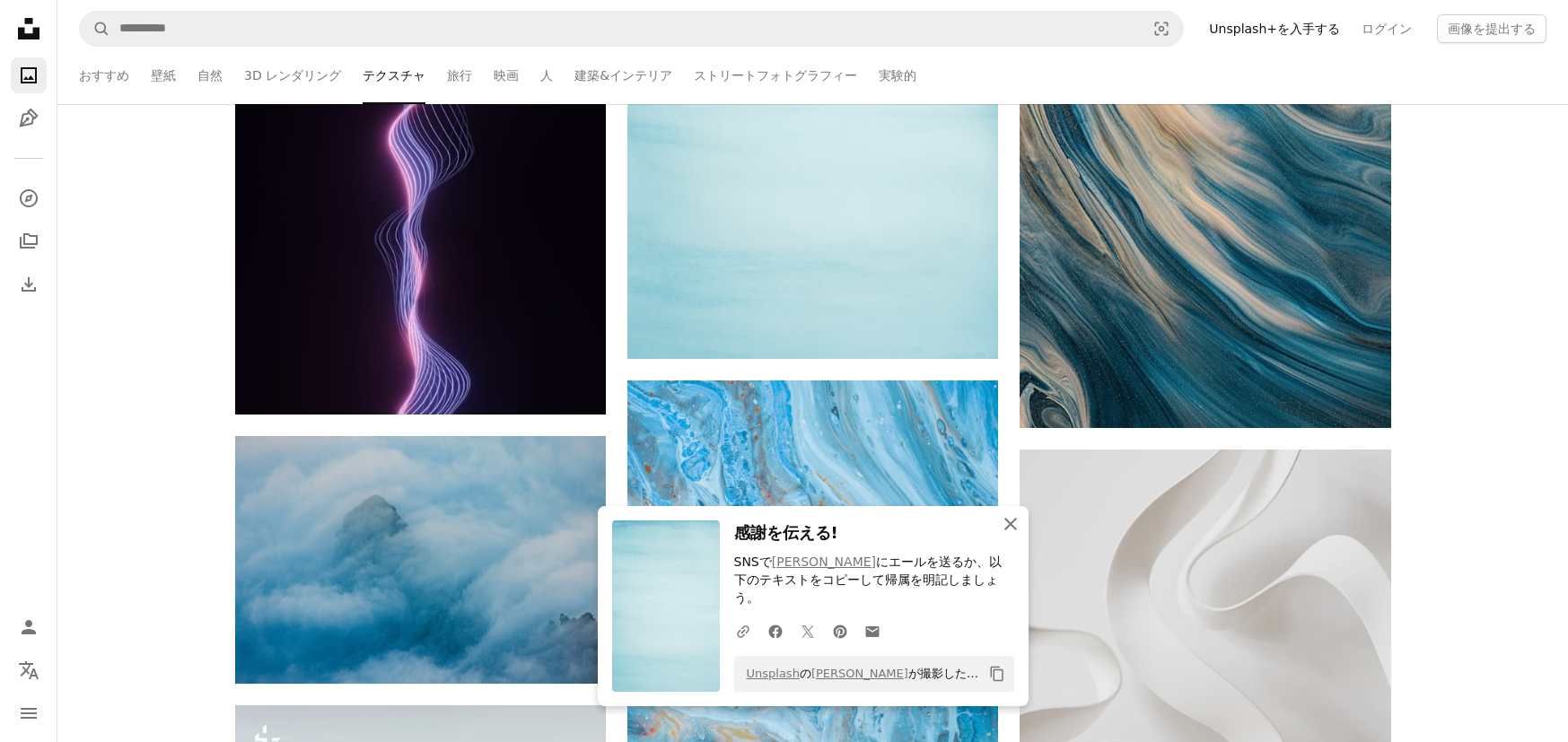
click at [1010, 535] on icon "An X shape" at bounding box center [1010, 524] width 22 height 22
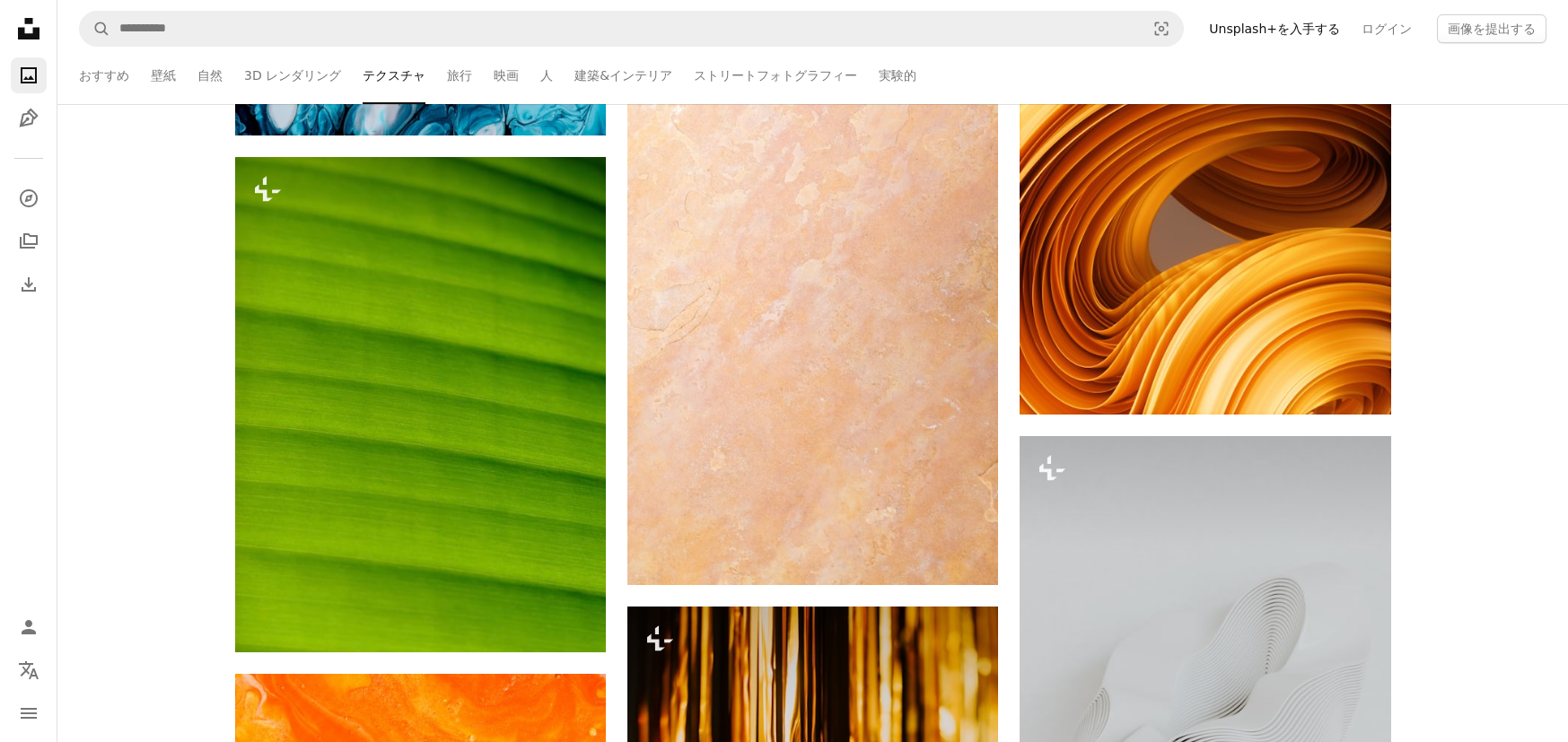
scroll to position [51375, 0]
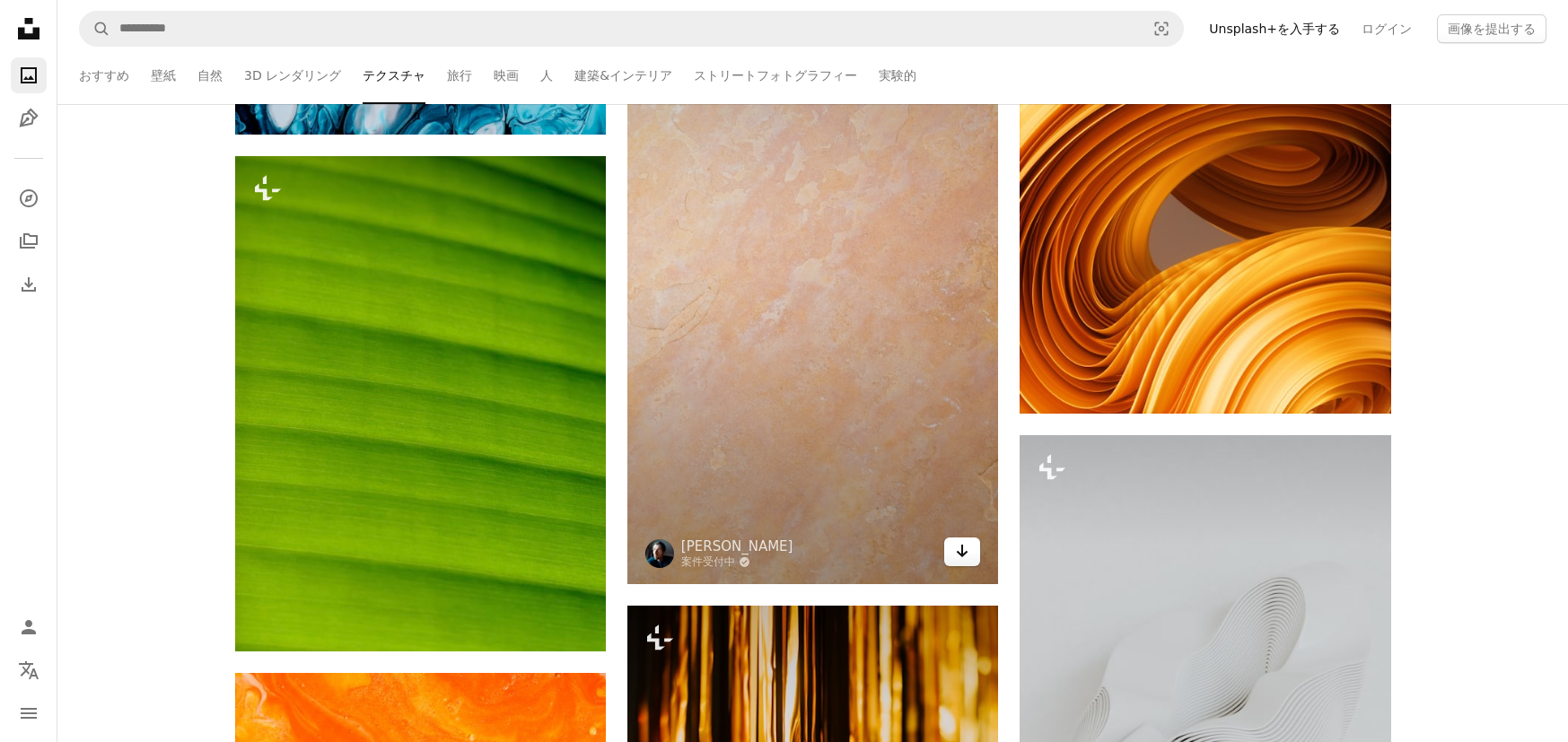
click at [958, 549] on icon "Arrow pointing down" at bounding box center [962, 551] width 15 height 22
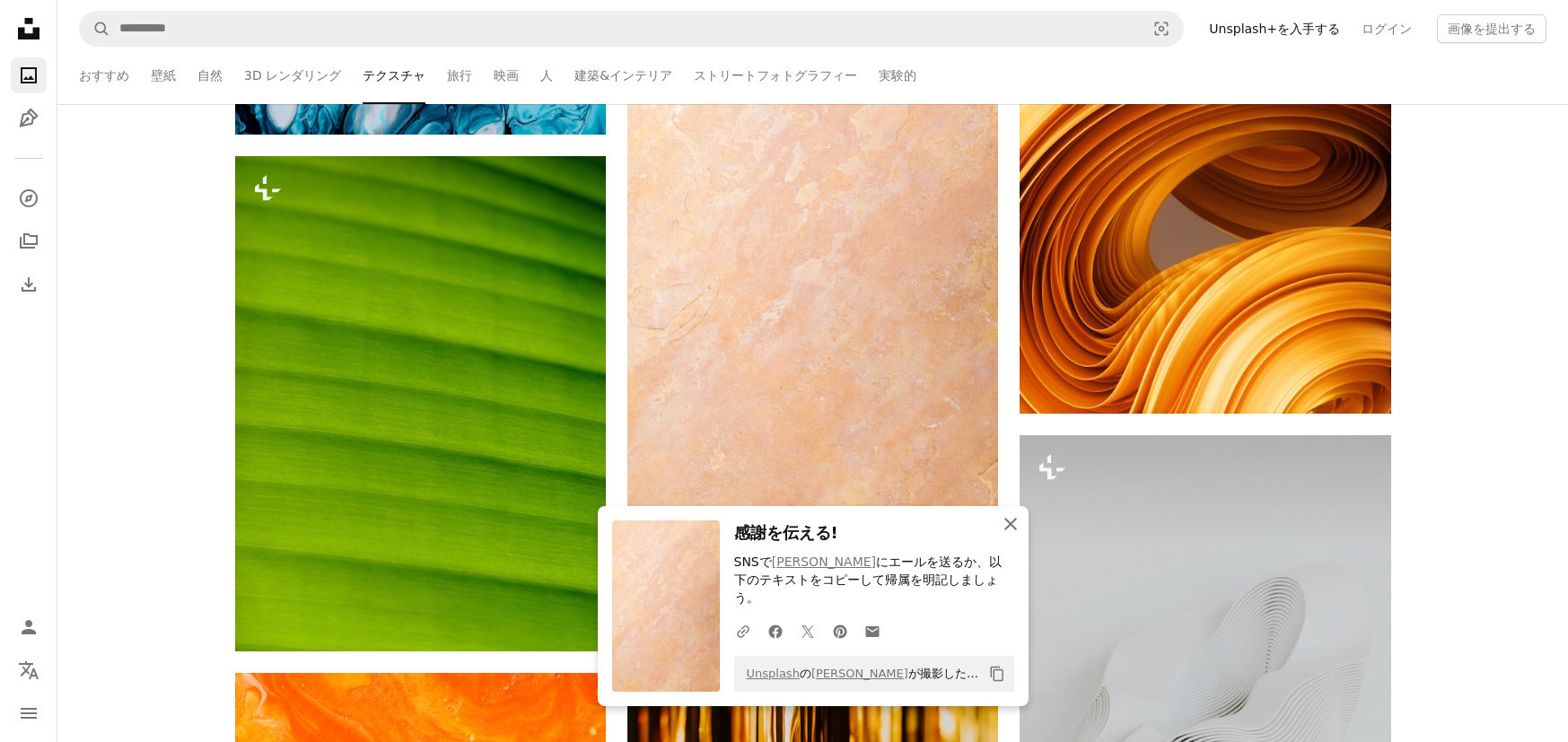
click at [1010, 530] on icon "button" at bounding box center [1010, 524] width 13 height 13
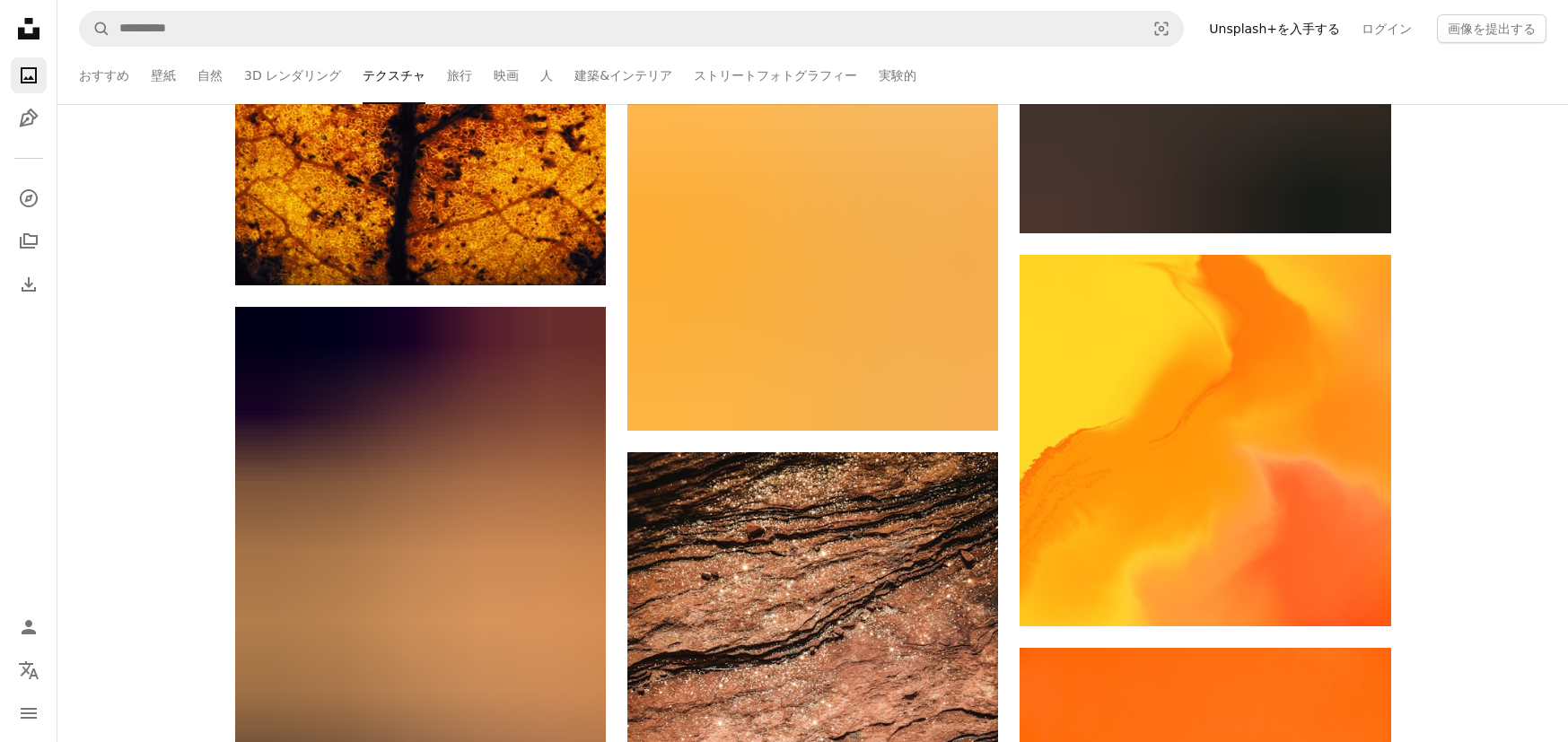
scroll to position [77499, 0]
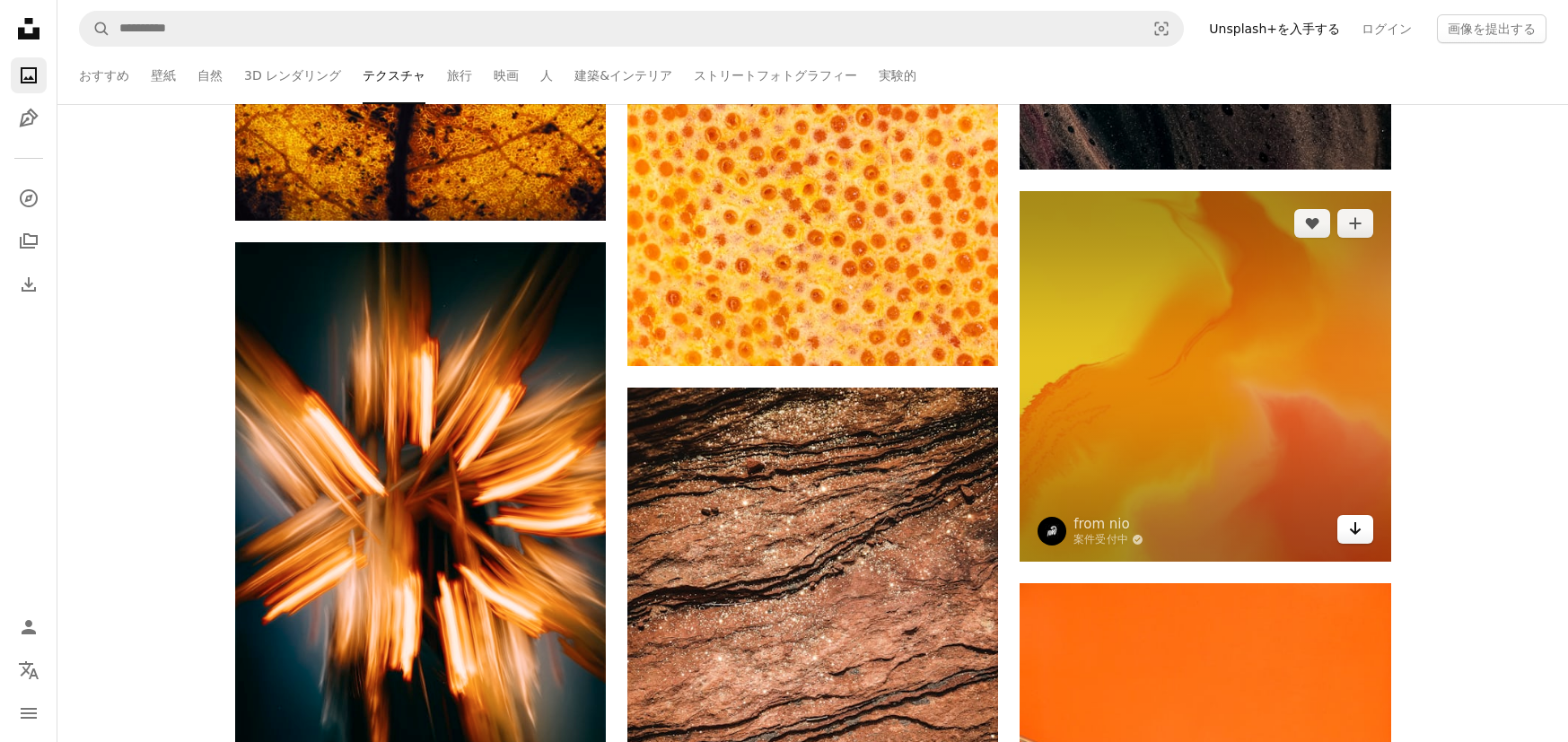
click at [1361, 536] on icon "Arrow pointing down" at bounding box center [1355, 528] width 15 height 22
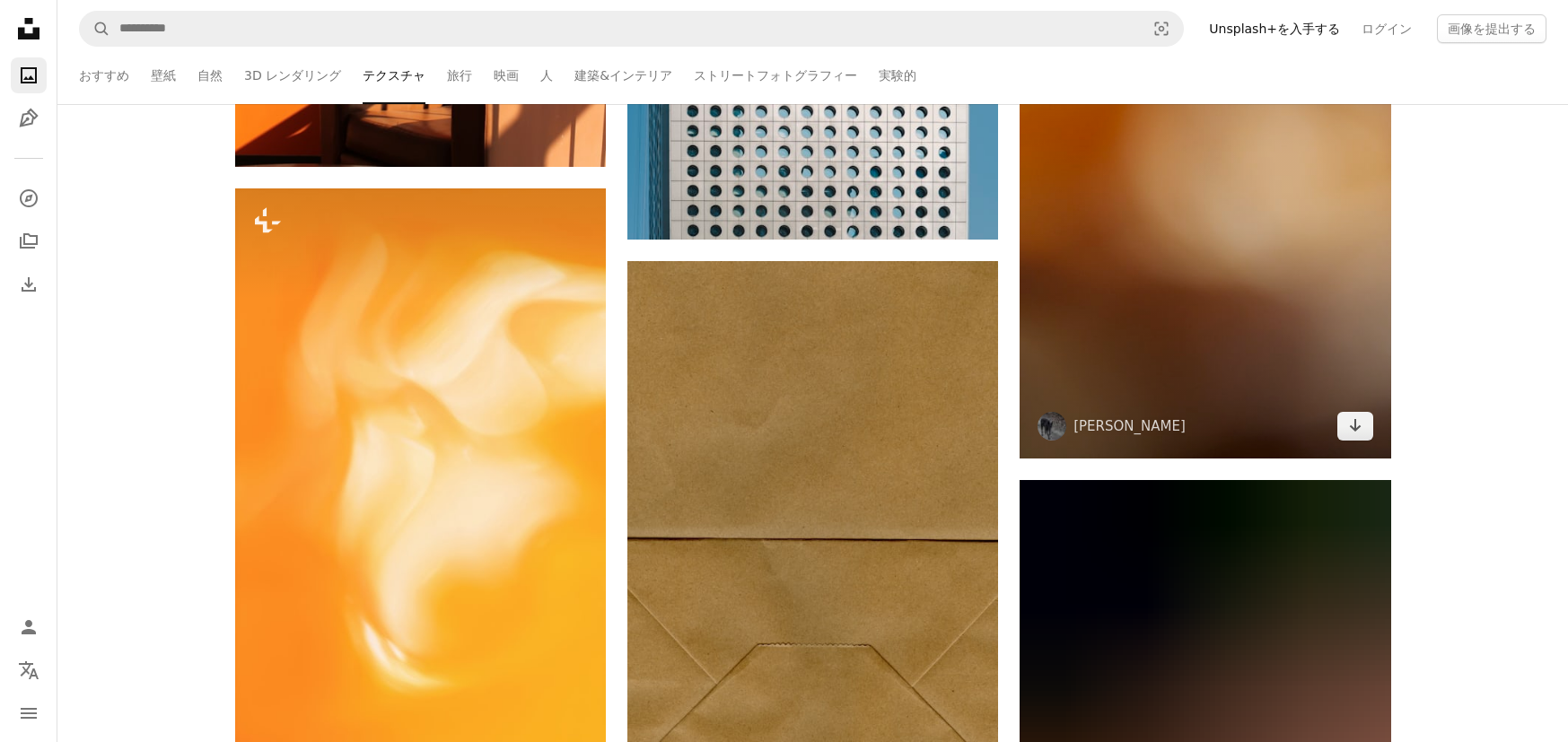
scroll to position [85191, 0]
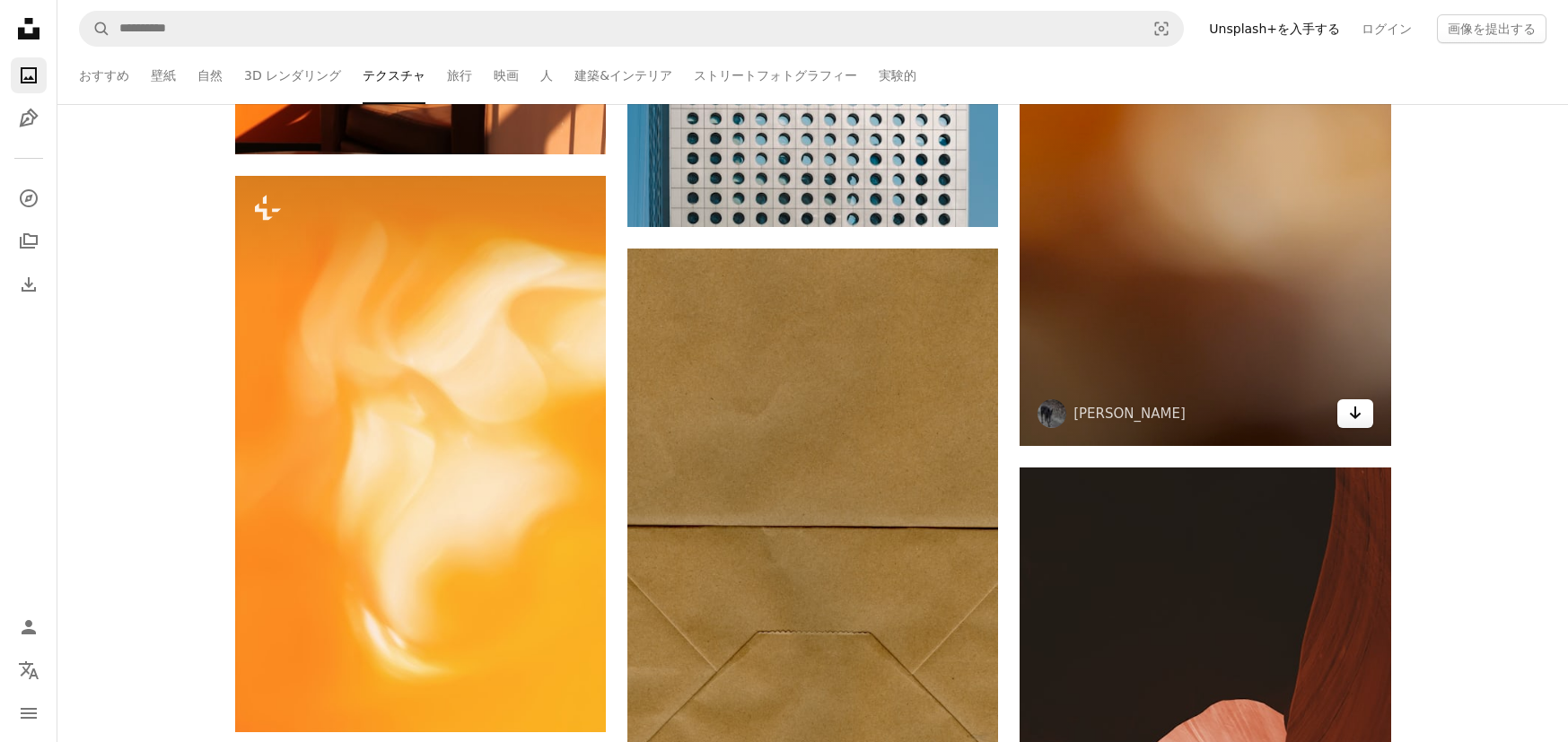
click at [1364, 418] on link "Arrow pointing down" at bounding box center [1354, 414] width 35 height 29
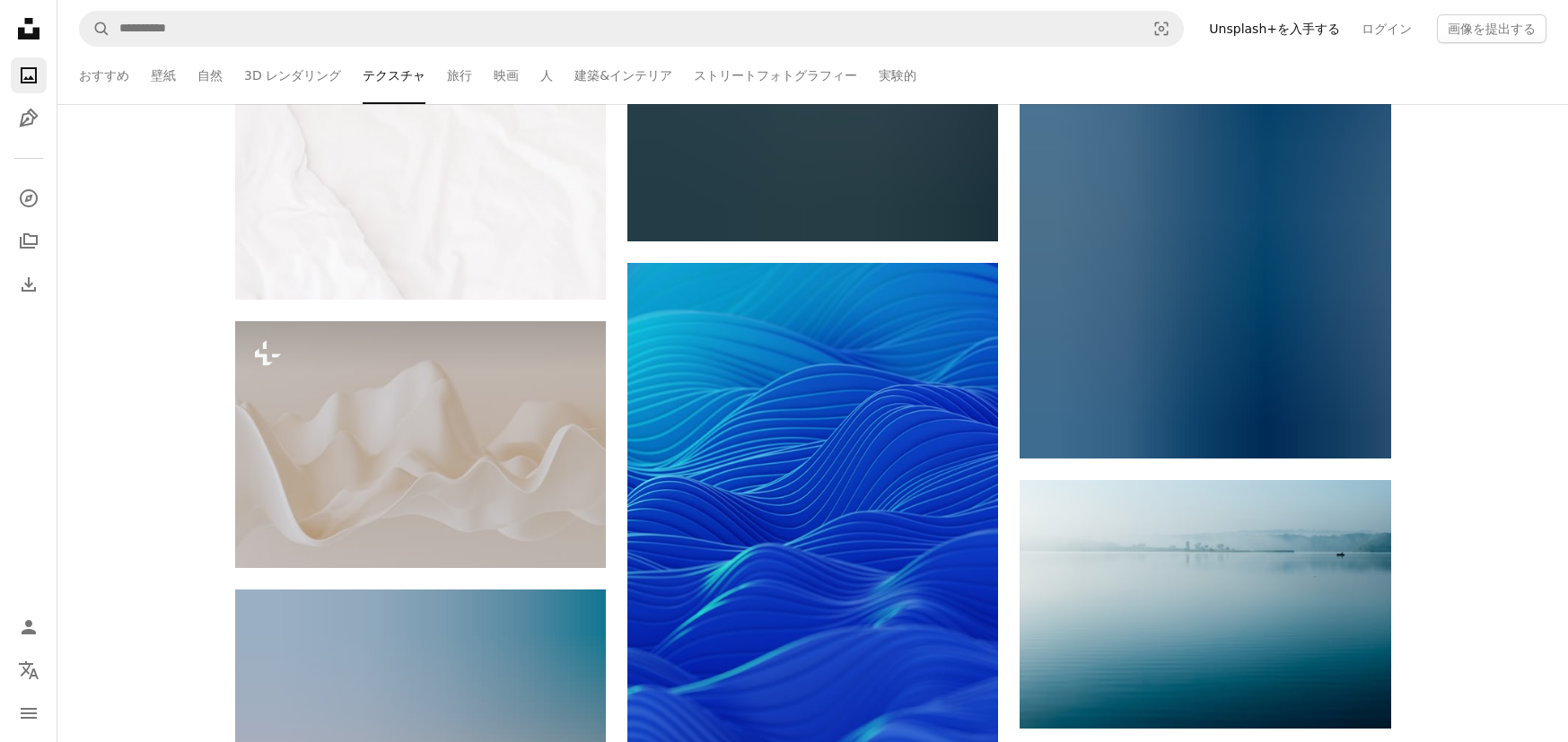
scroll to position [92989, 0]
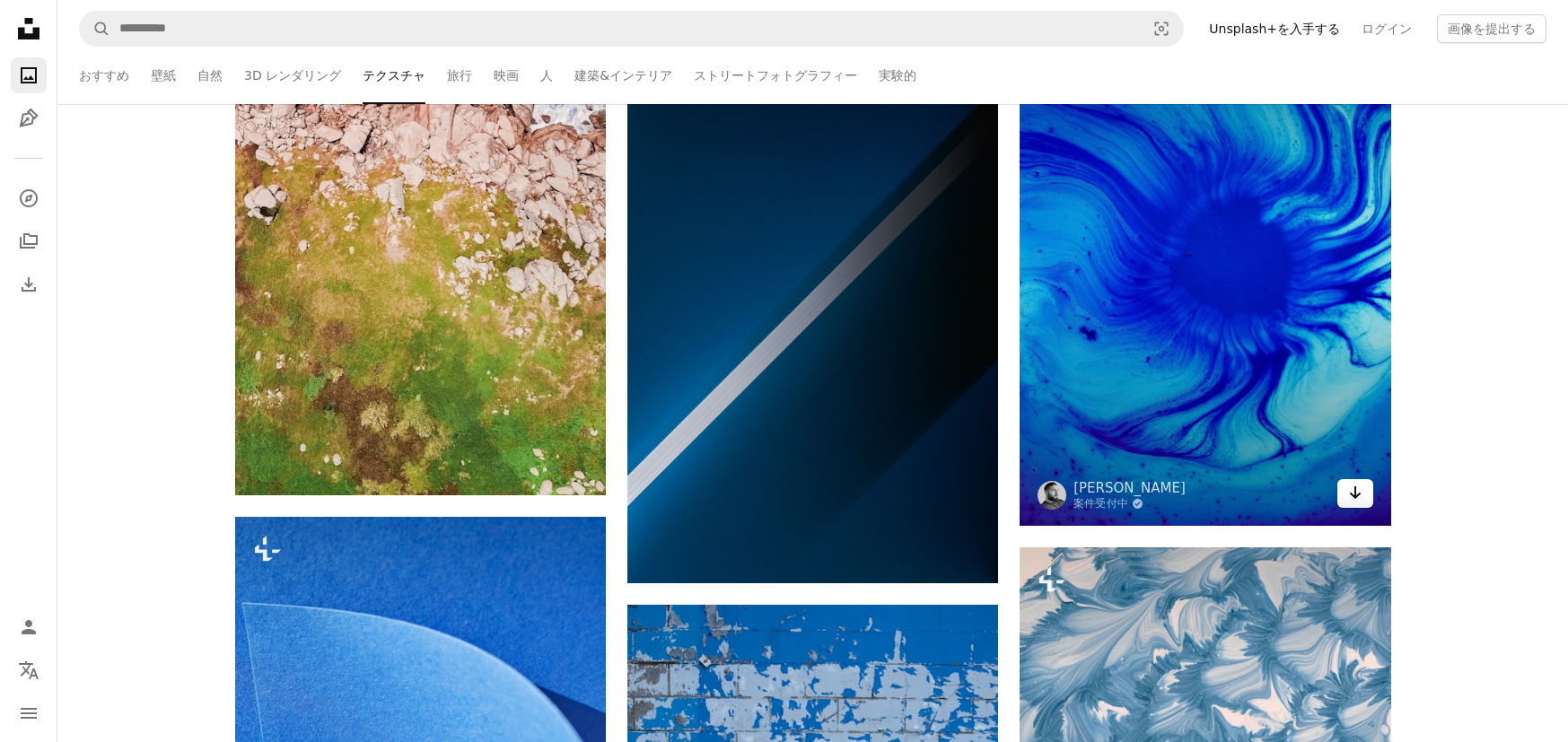
click at [1366, 479] on link "Arrow pointing down" at bounding box center [1354, 494] width 35 height 29
